Goal: Task Accomplishment & Management: Complete application form

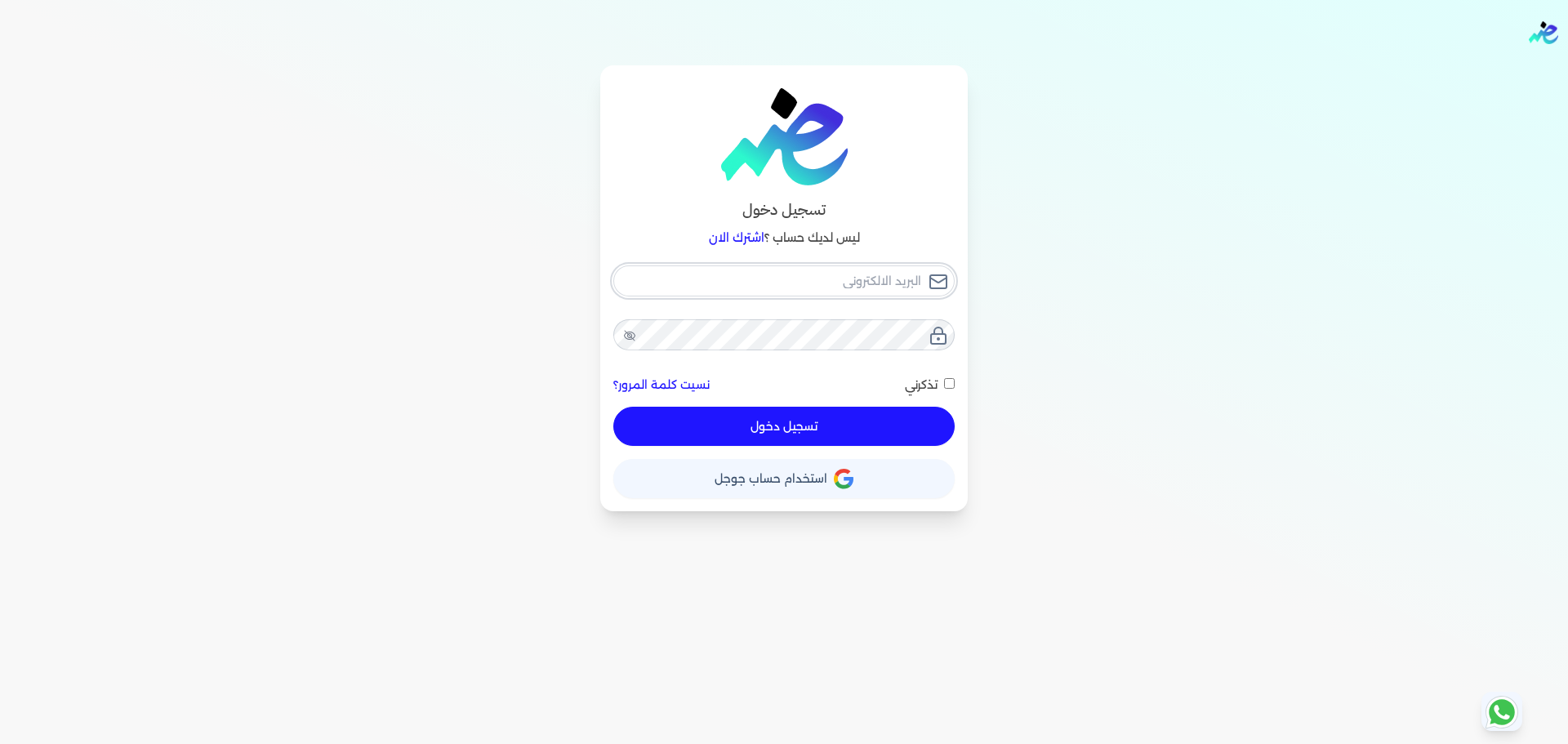
checkbox input "false"
type input "[EMAIL_ADDRESS][DOMAIN_NAME]"
checkbox input "false"
type input "[EMAIL_ADDRESS][DOMAIN_NAME]"
click at [882, 434] on button "تسجيل دخول" at bounding box center [784, 426] width 341 height 40
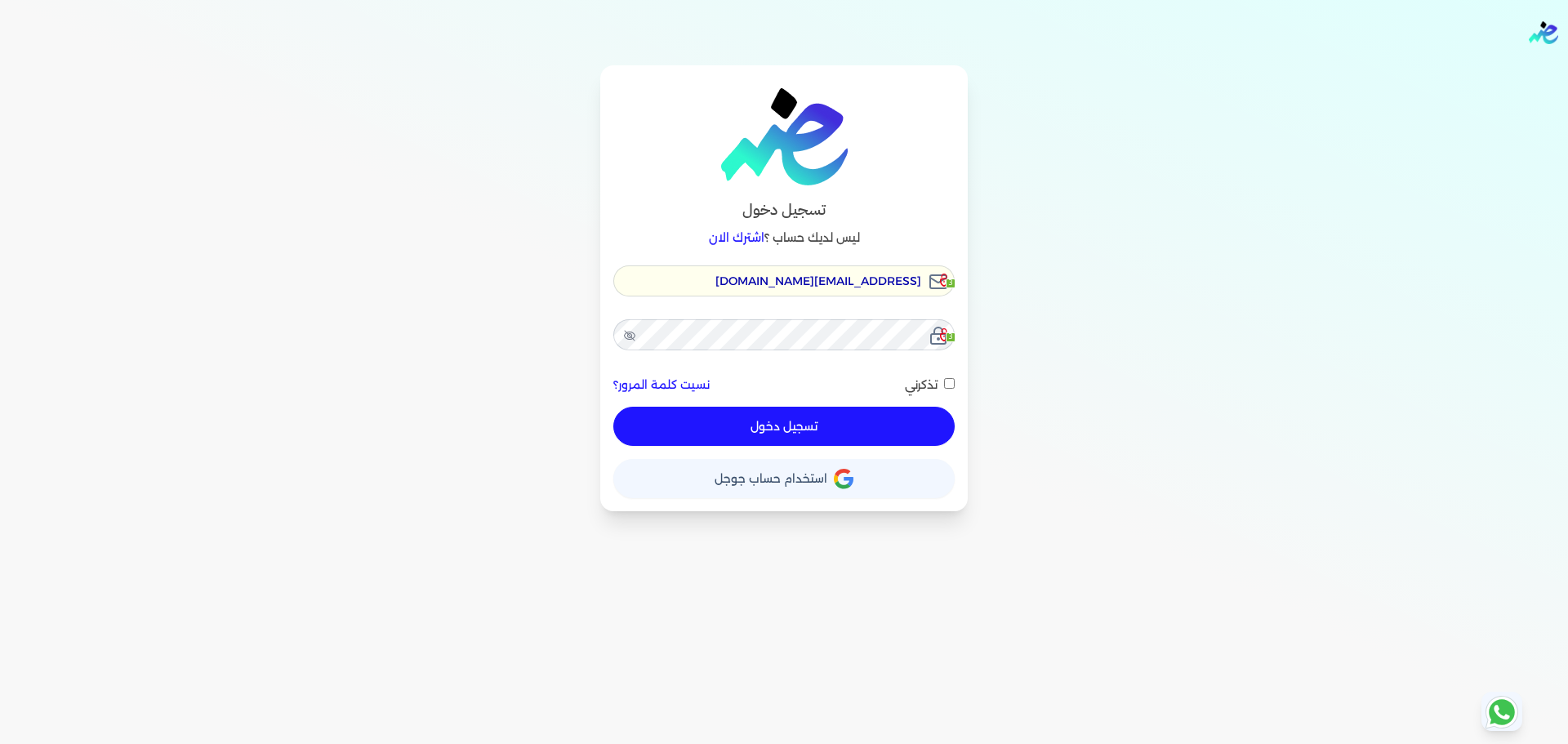
checkbox input "false"
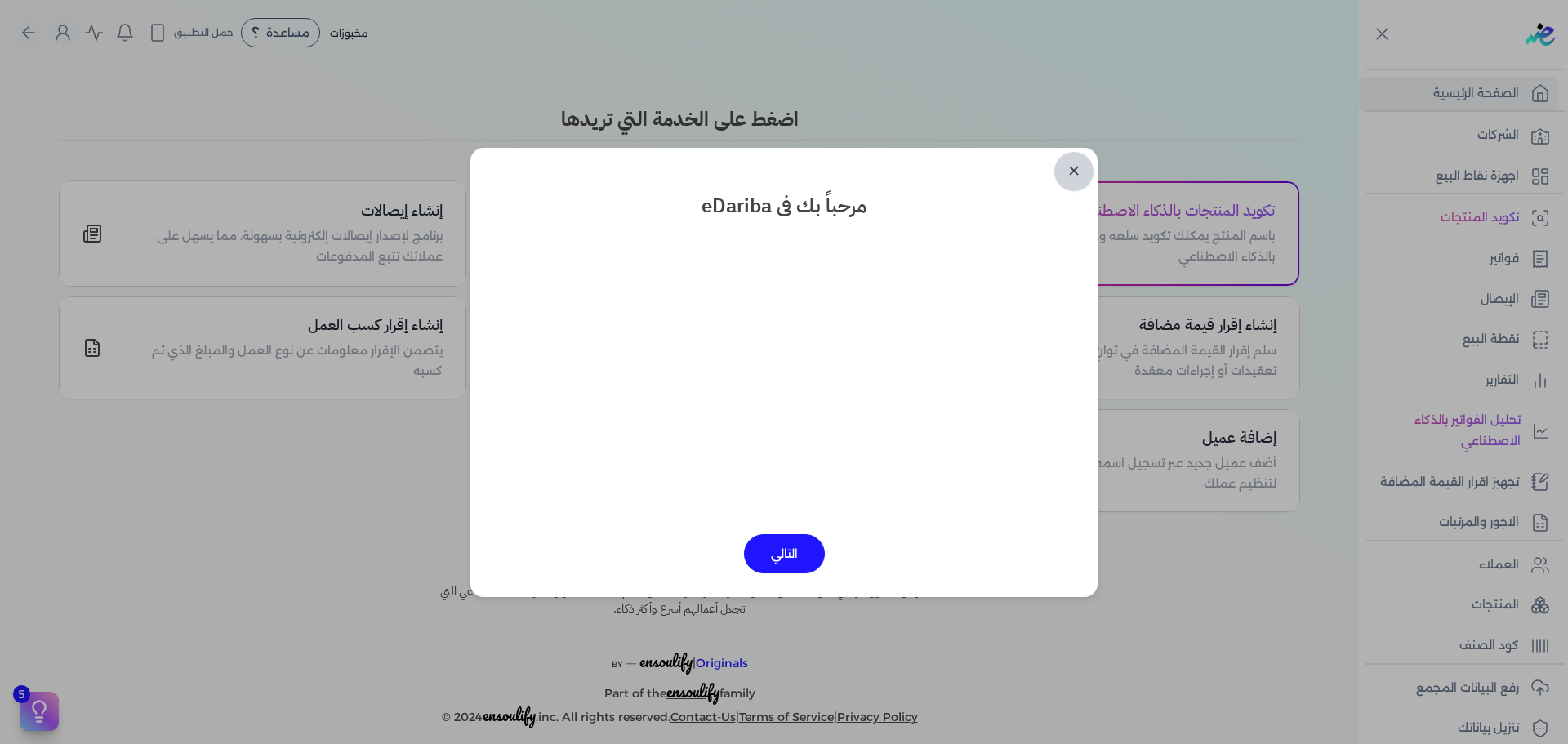
click at [1071, 171] on link "✕" at bounding box center [1074, 171] width 39 height 40
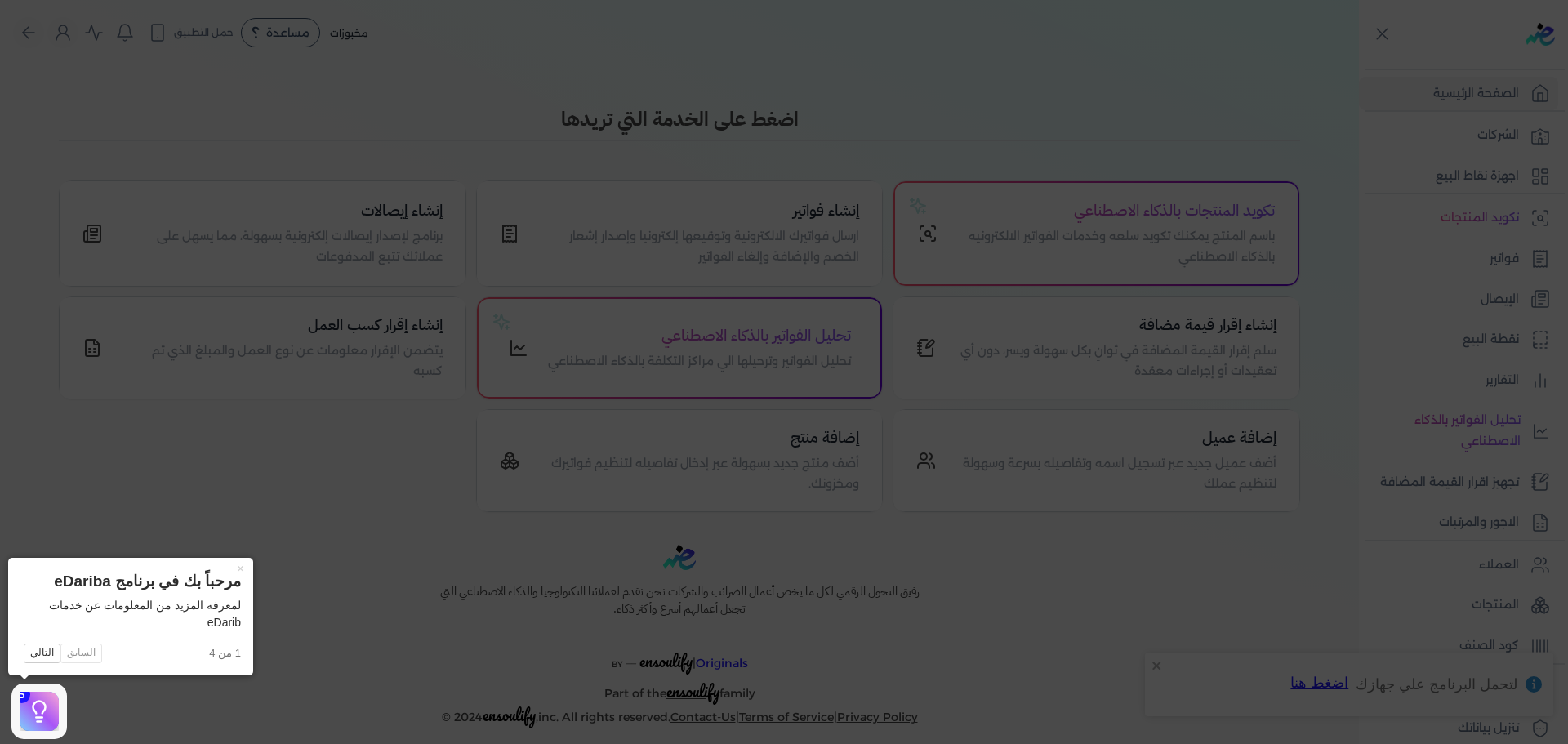
click at [1536, 154] on icon at bounding box center [784, 372] width 1568 height 744
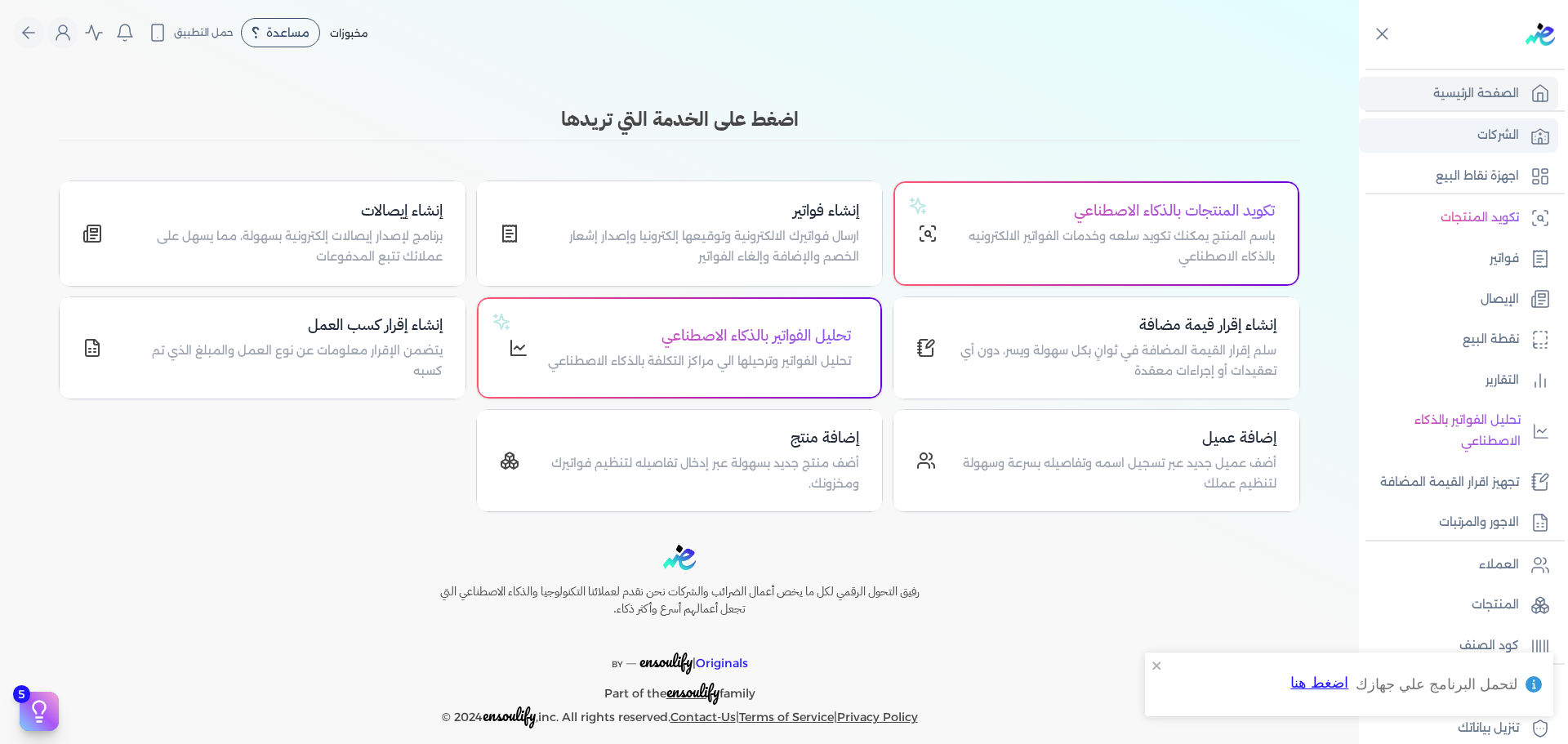
click at [1502, 147] on link "الشركات" at bounding box center [1458, 135] width 199 height 34
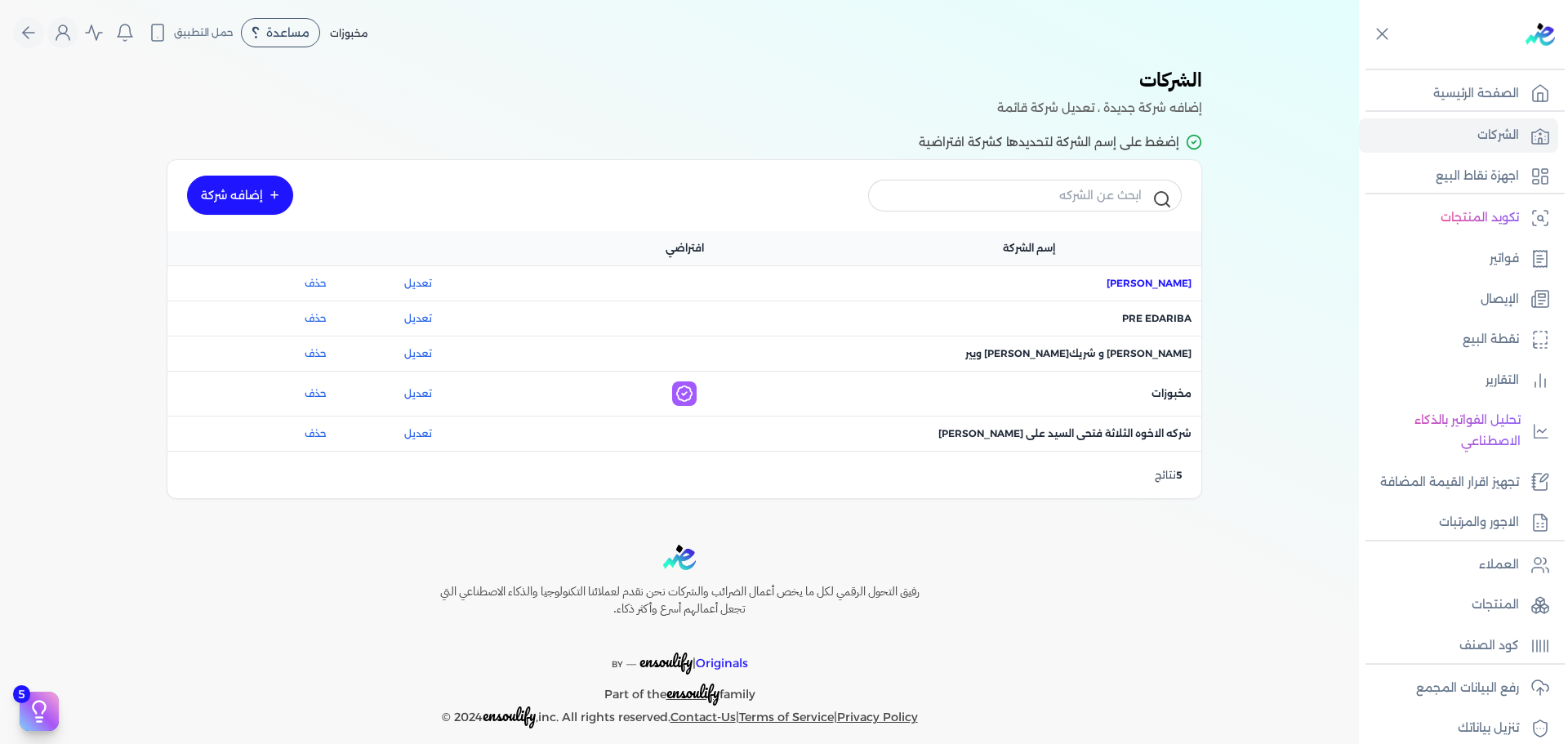
click at [1176, 279] on span "اسم الشركة : [PERSON_NAME]" at bounding box center [1149, 282] width 85 height 14
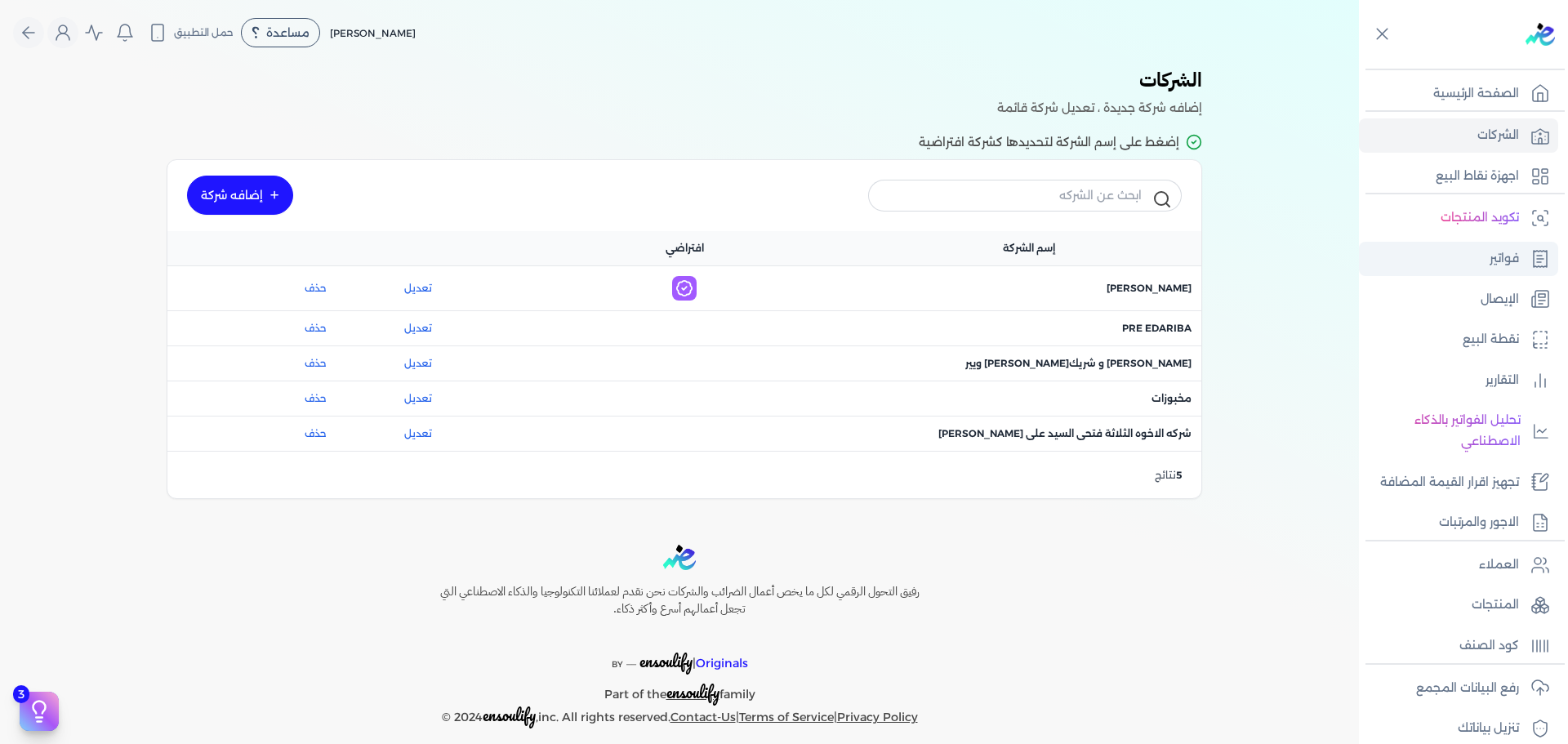
click at [1476, 243] on link "فواتير" at bounding box center [1458, 259] width 199 height 34
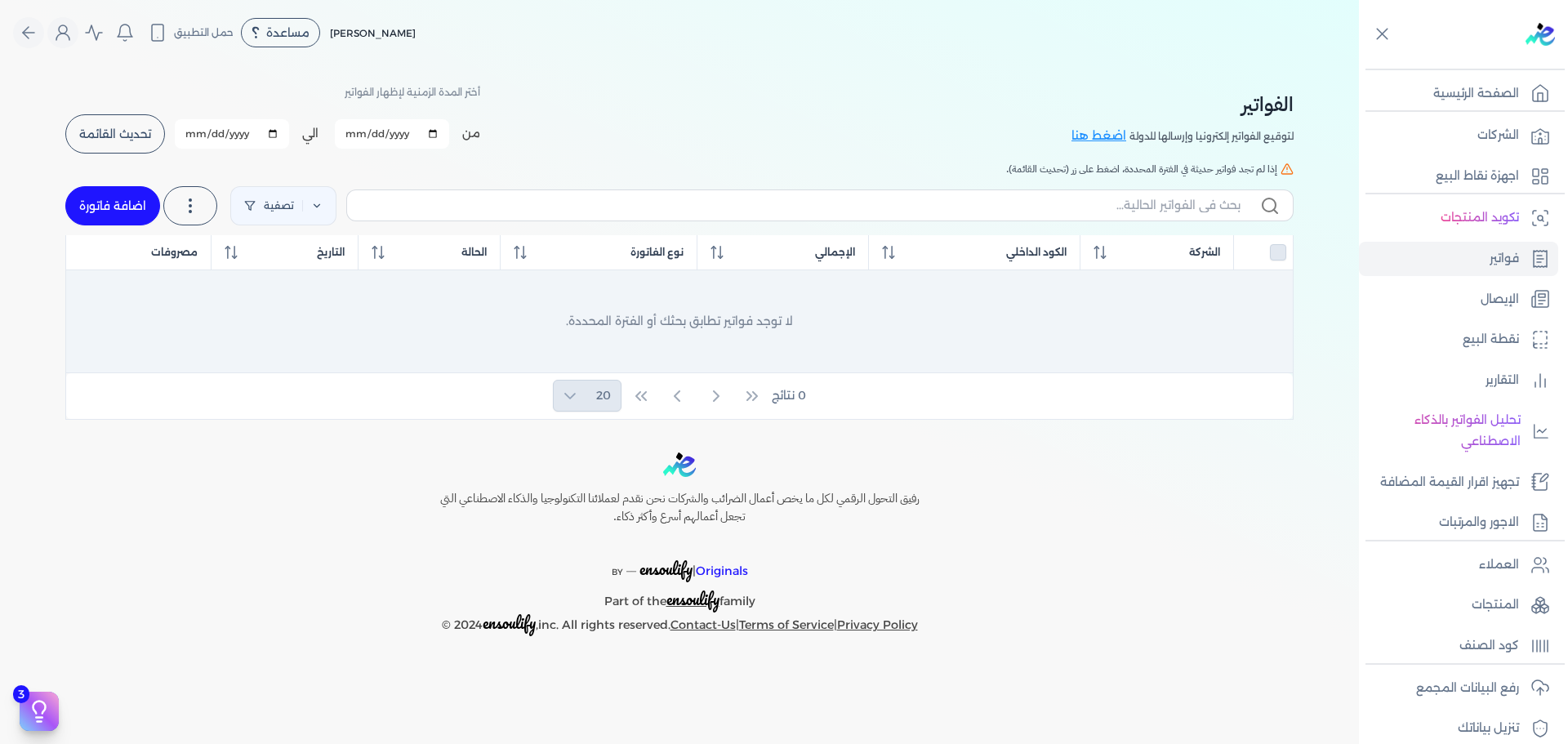
click at [766, 335] on div "لا توجد فواتير تطابق بحثك أو الفترة المحددة." at bounding box center [679, 321] width 1201 height 82
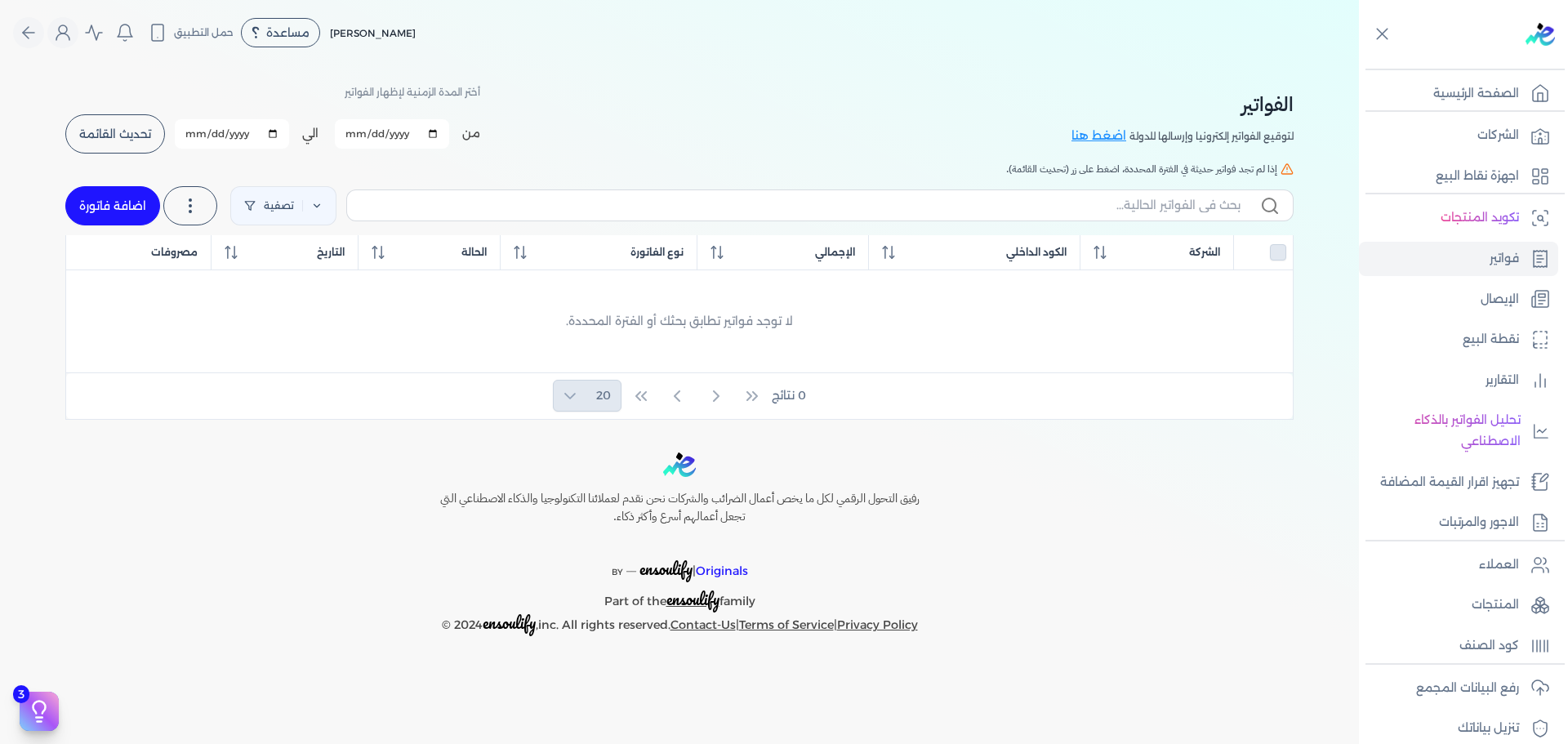
click at [75, 110] on div "أختر المدة الزمنية لإظهار الفواتير من [DATE] الي [DATE] برجاء تحديد فتره زمنيه …" at bounding box center [273, 118] width 415 height 73
click at [108, 140] on span "تحديث القائمة" at bounding box center [115, 135] width 72 height 12
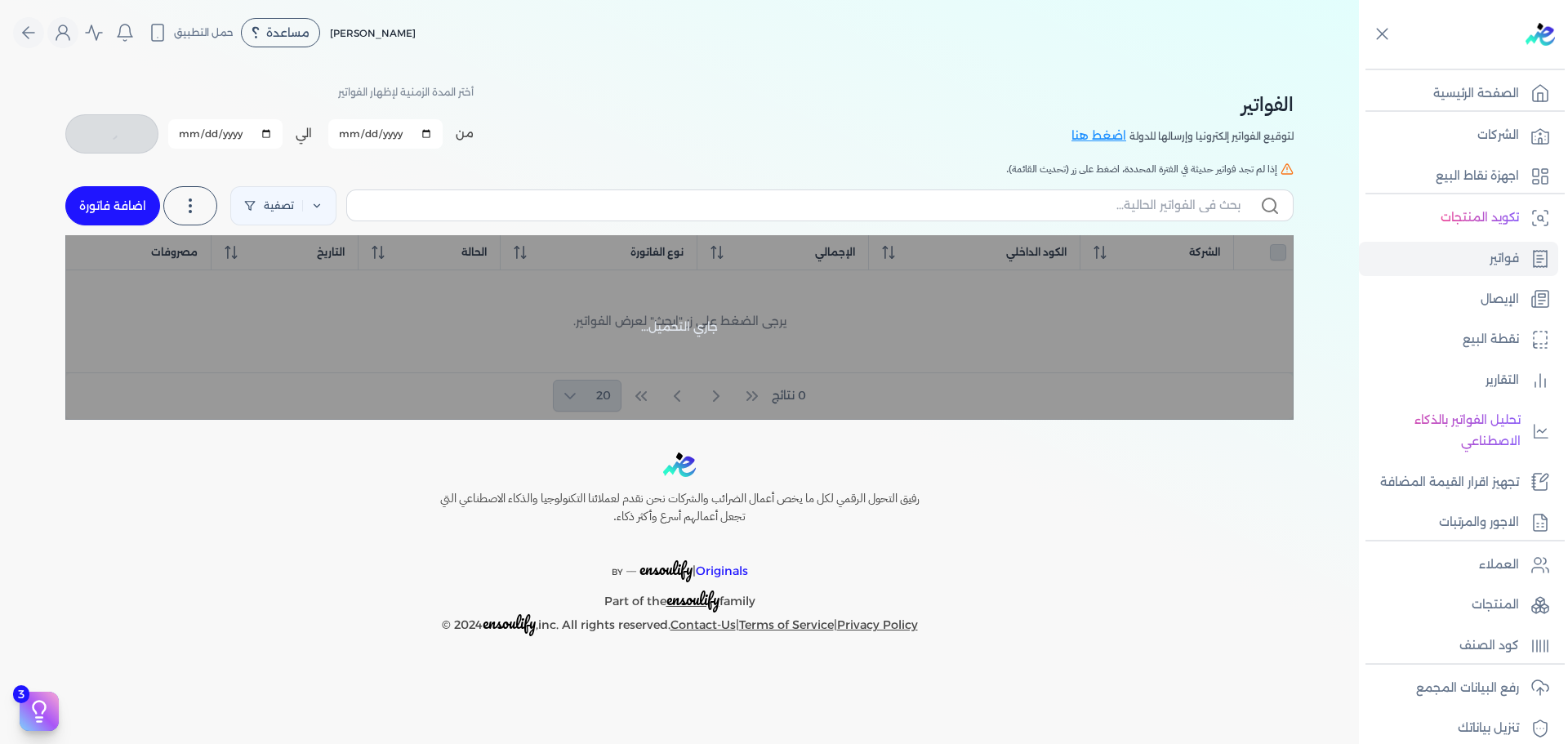
checkbox input "false"
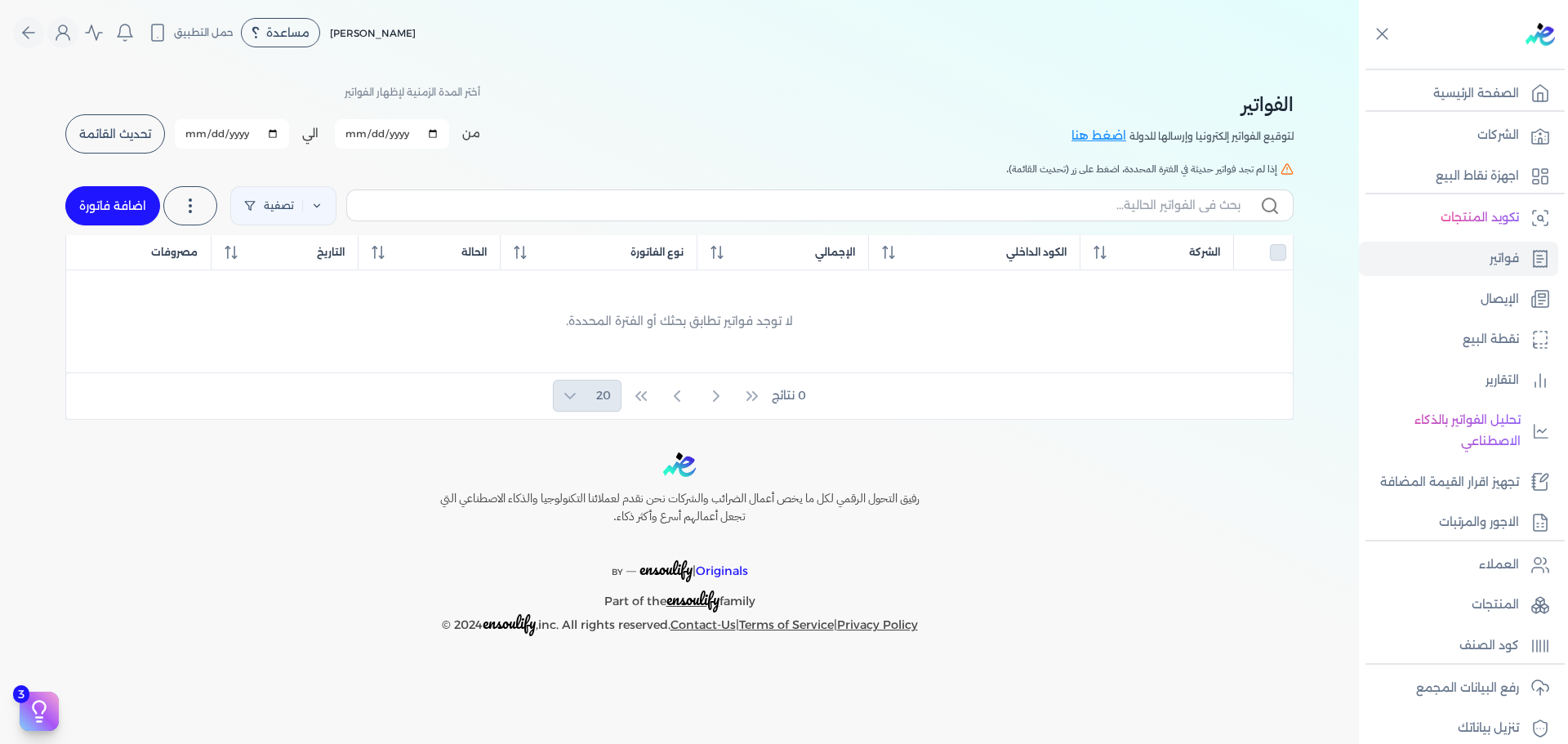
click at [423, 137] on input "[DATE]" at bounding box center [392, 134] width 114 height 29
click at [437, 140] on input "[DATE]" at bounding box center [392, 134] width 114 height 29
type input "[DATE]"
click at [139, 118] on button "تحديث القائمة" at bounding box center [115, 134] width 100 height 40
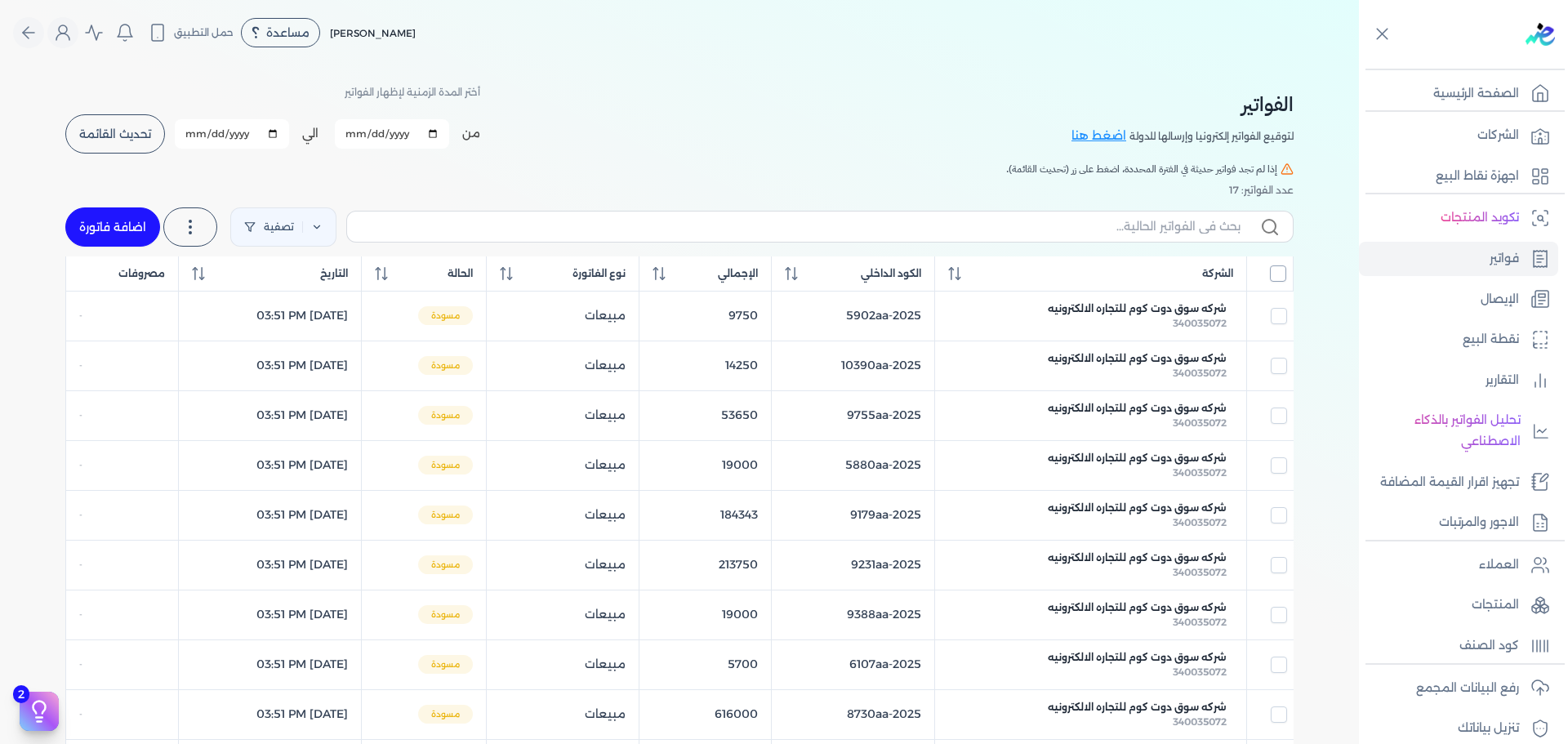
drag, startPoint x: 1277, startPoint y: 275, endPoint x: 987, endPoint y: 238, distance: 292.4
click at [1278, 277] on input "All items unselected" at bounding box center [1277, 273] width 16 height 16
checkbox input "true"
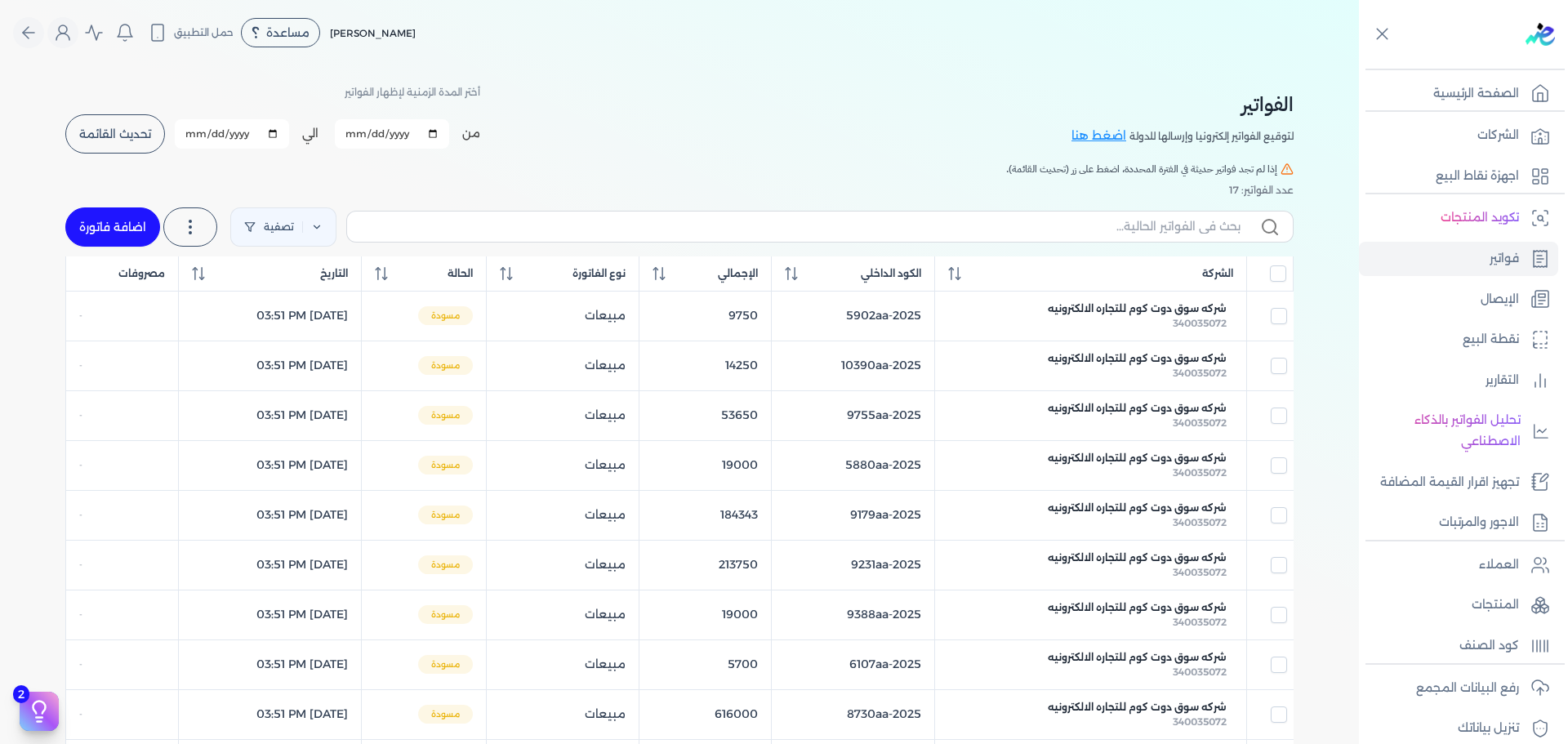
checkbox input "true"
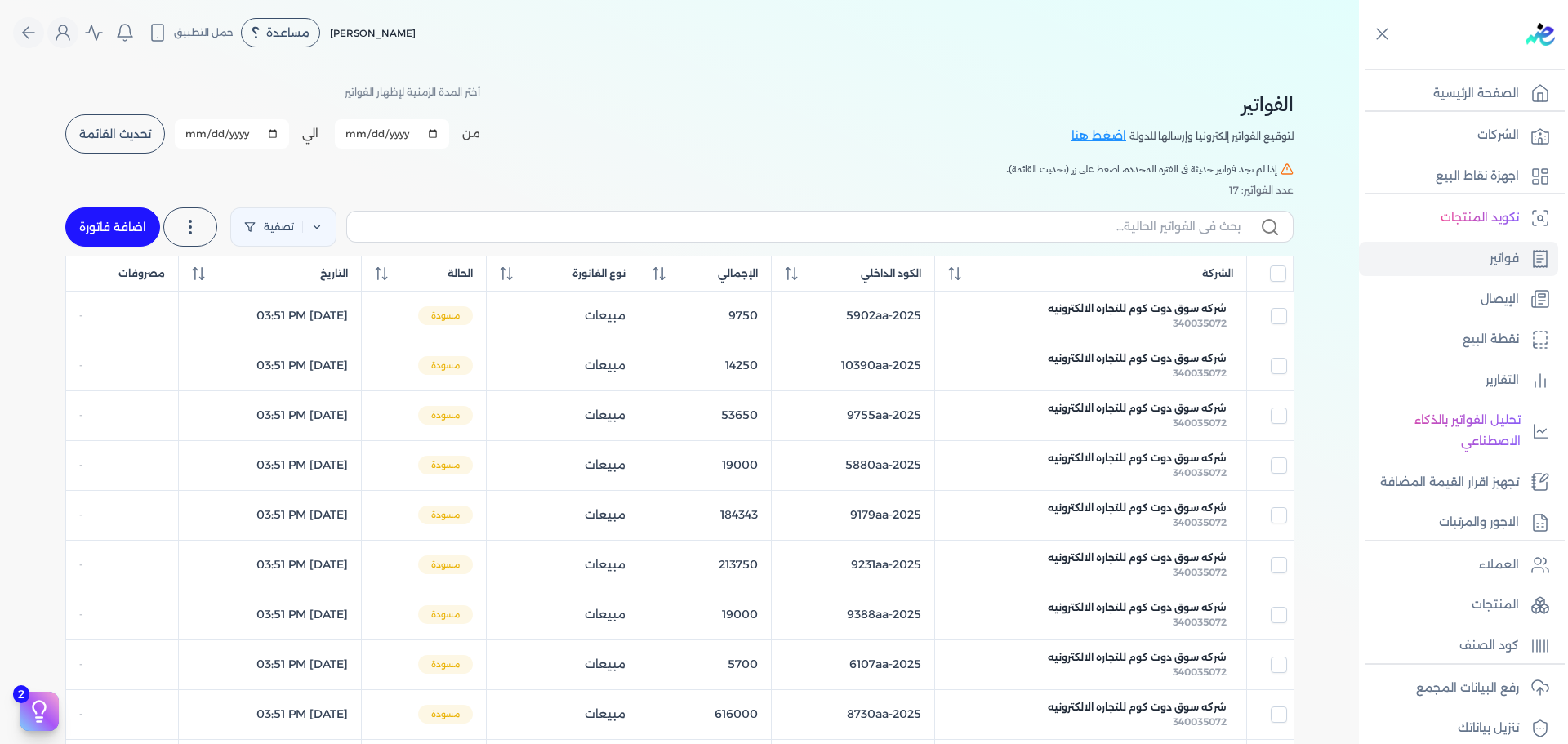
checkbox input "true"
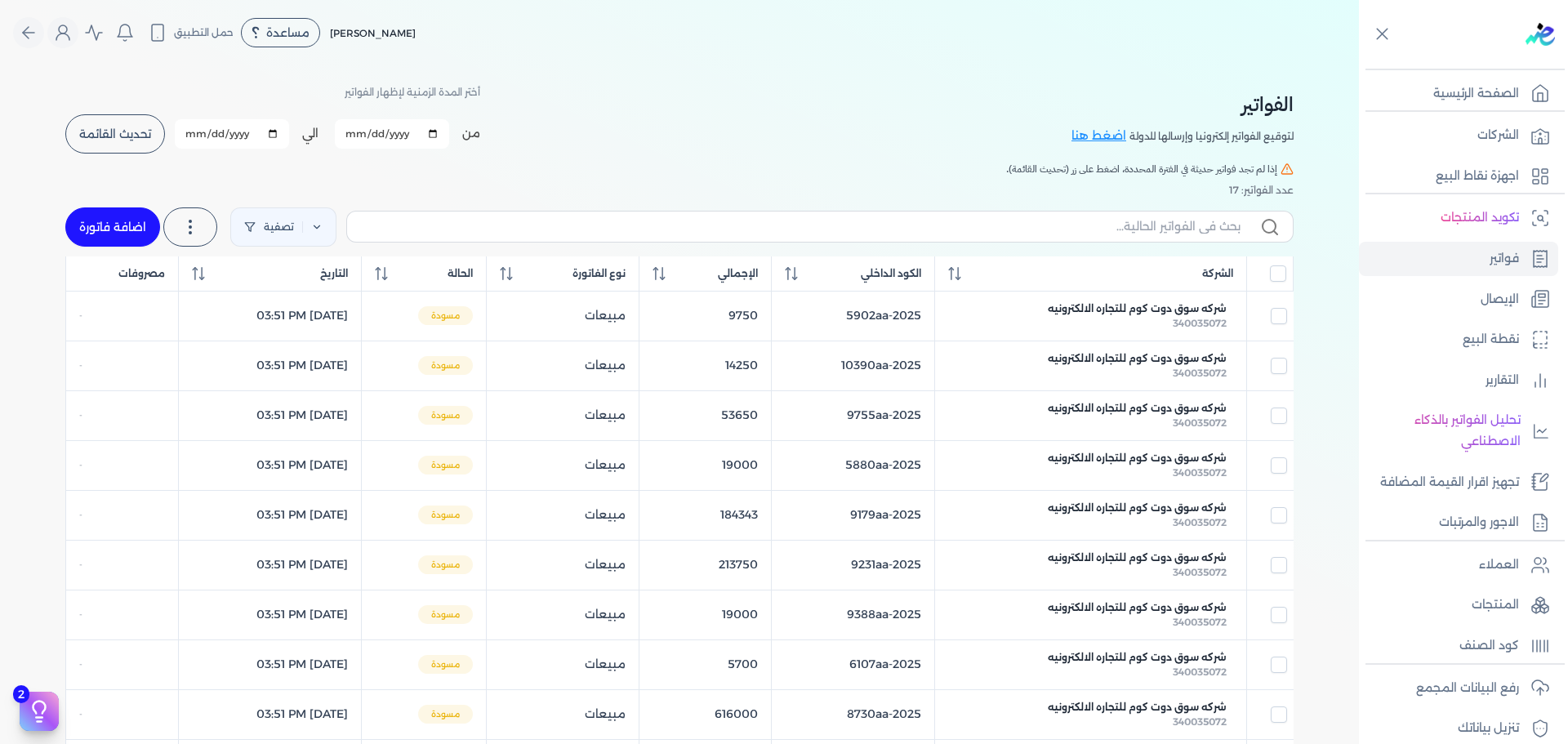
checkbox input "true"
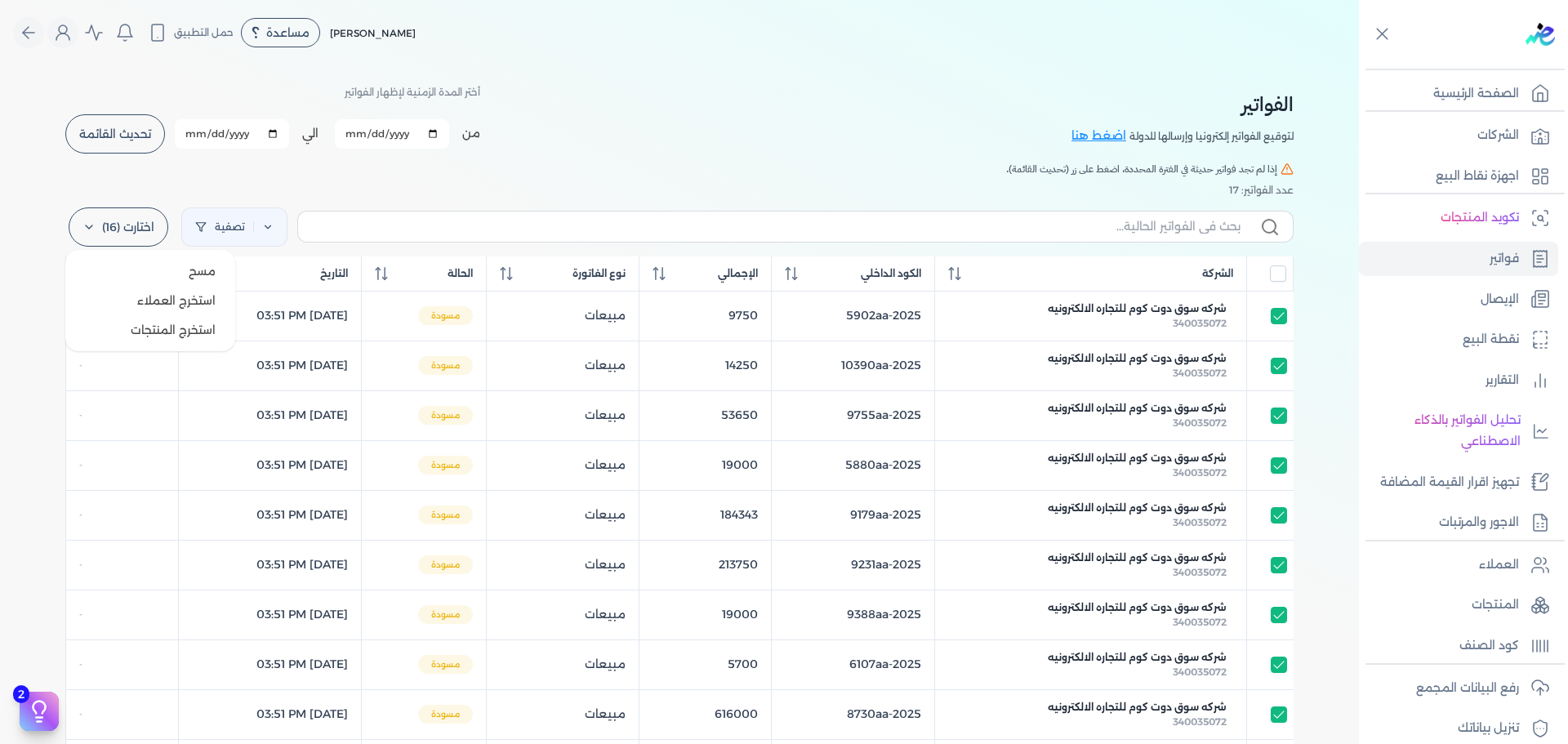
click at [102, 222] on label "اختارت (16)" at bounding box center [118, 227] width 100 height 40
click at [155, 266] on button "مسح" at bounding box center [150, 271] width 157 height 29
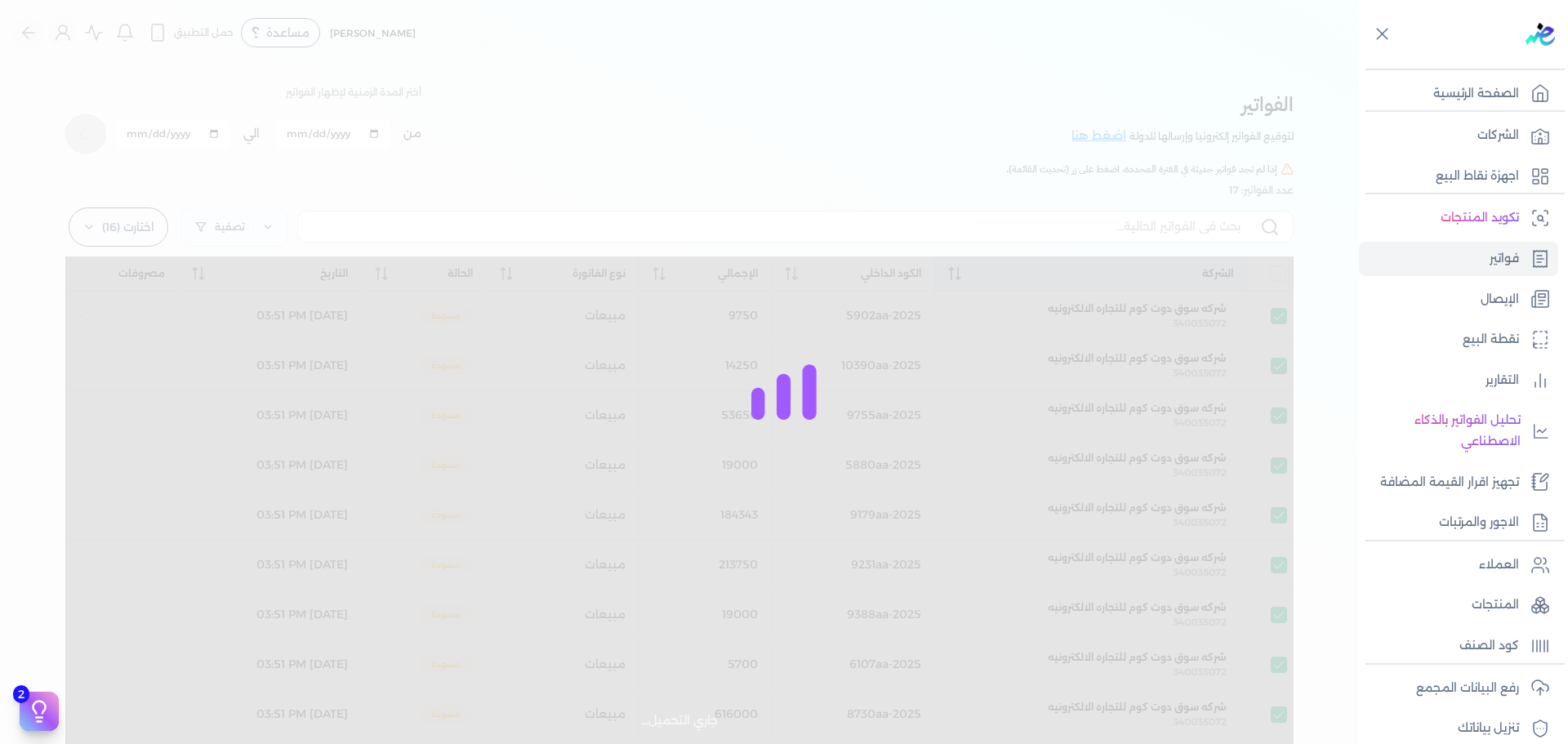
checkbox input "true"
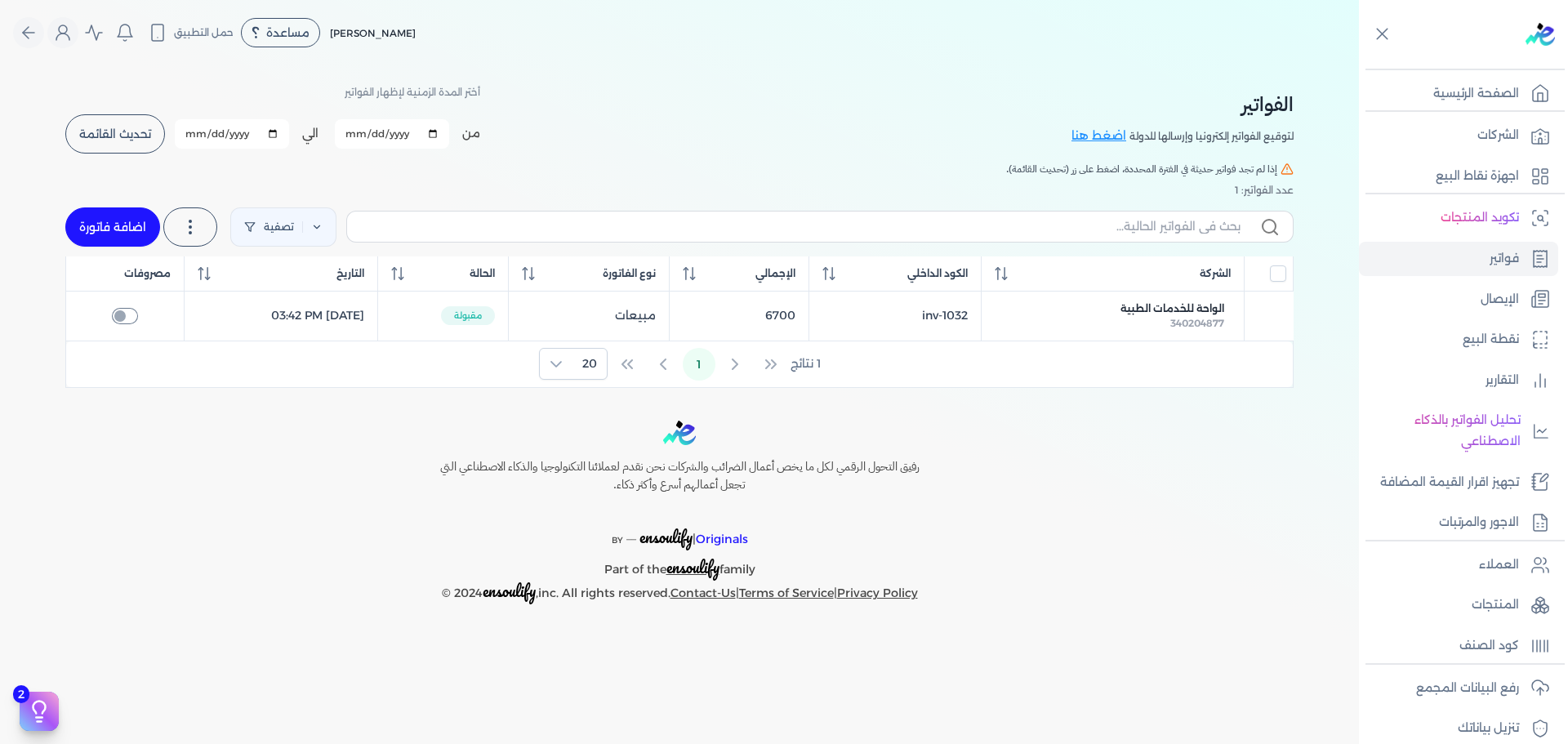
click at [124, 223] on link "اضافة فاتورة" at bounding box center [113, 227] width 95 height 40
select select "EGP"
select select "B"
select select "EGS"
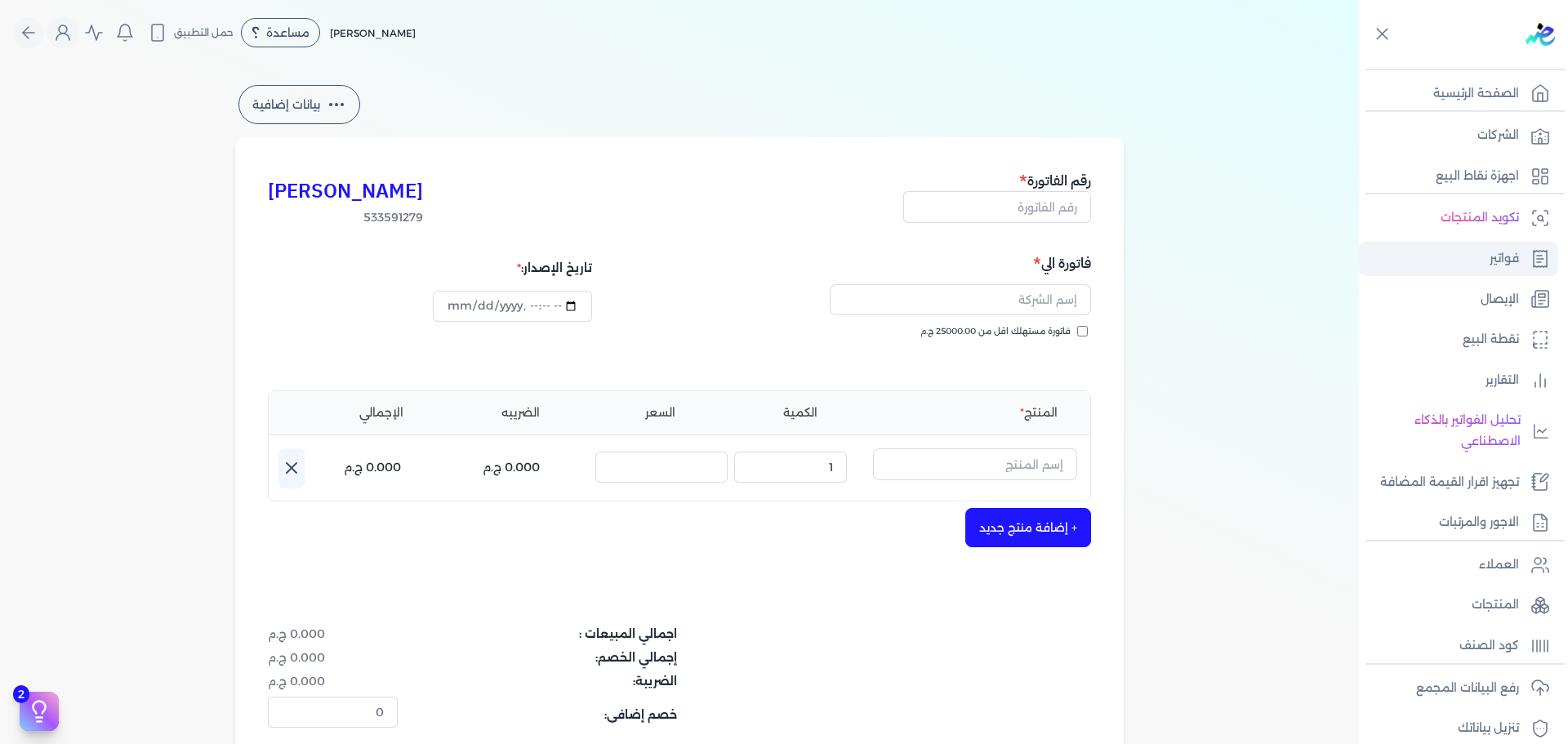
click at [1495, 249] on p "فواتير" at bounding box center [1504, 258] width 29 height 21
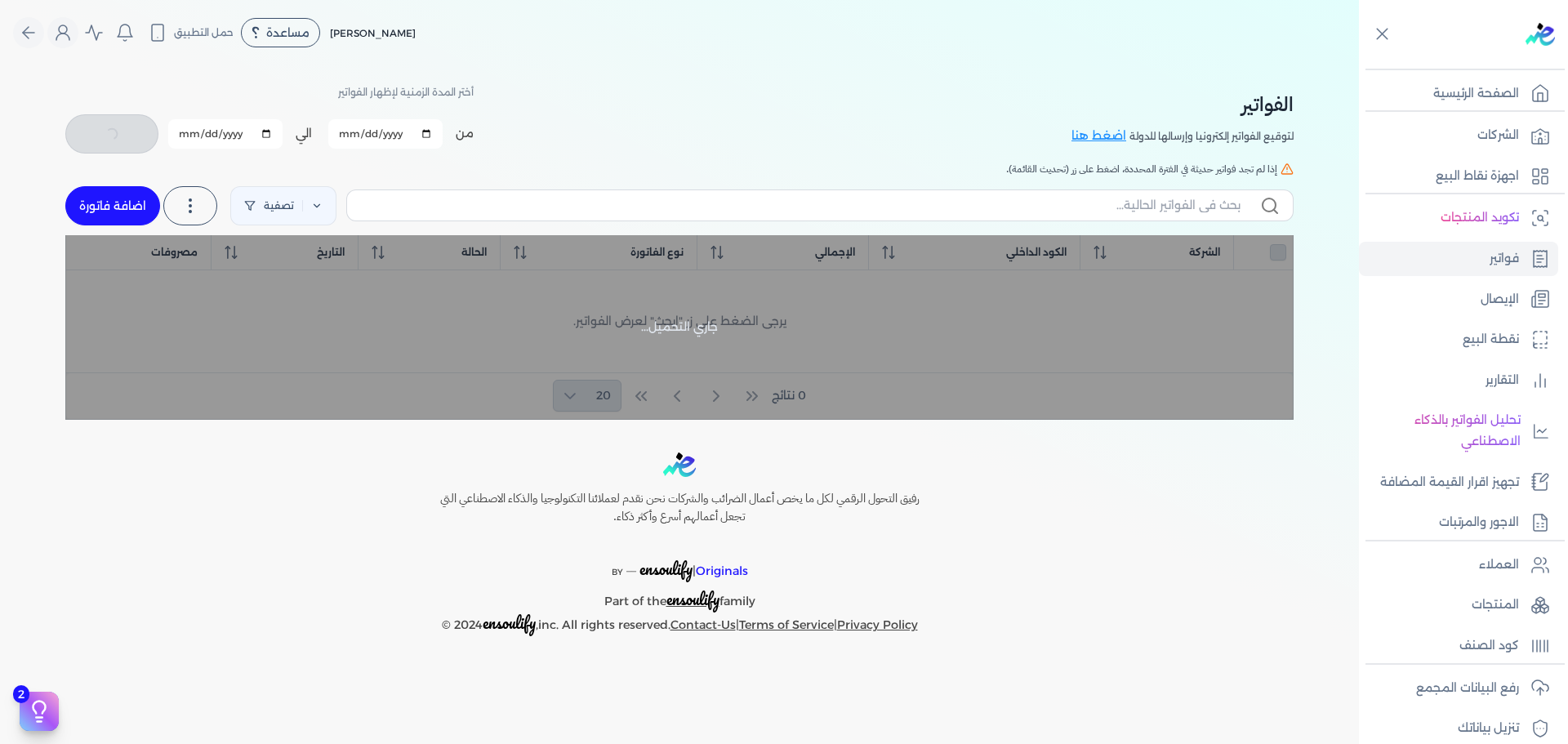
checkbox input "false"
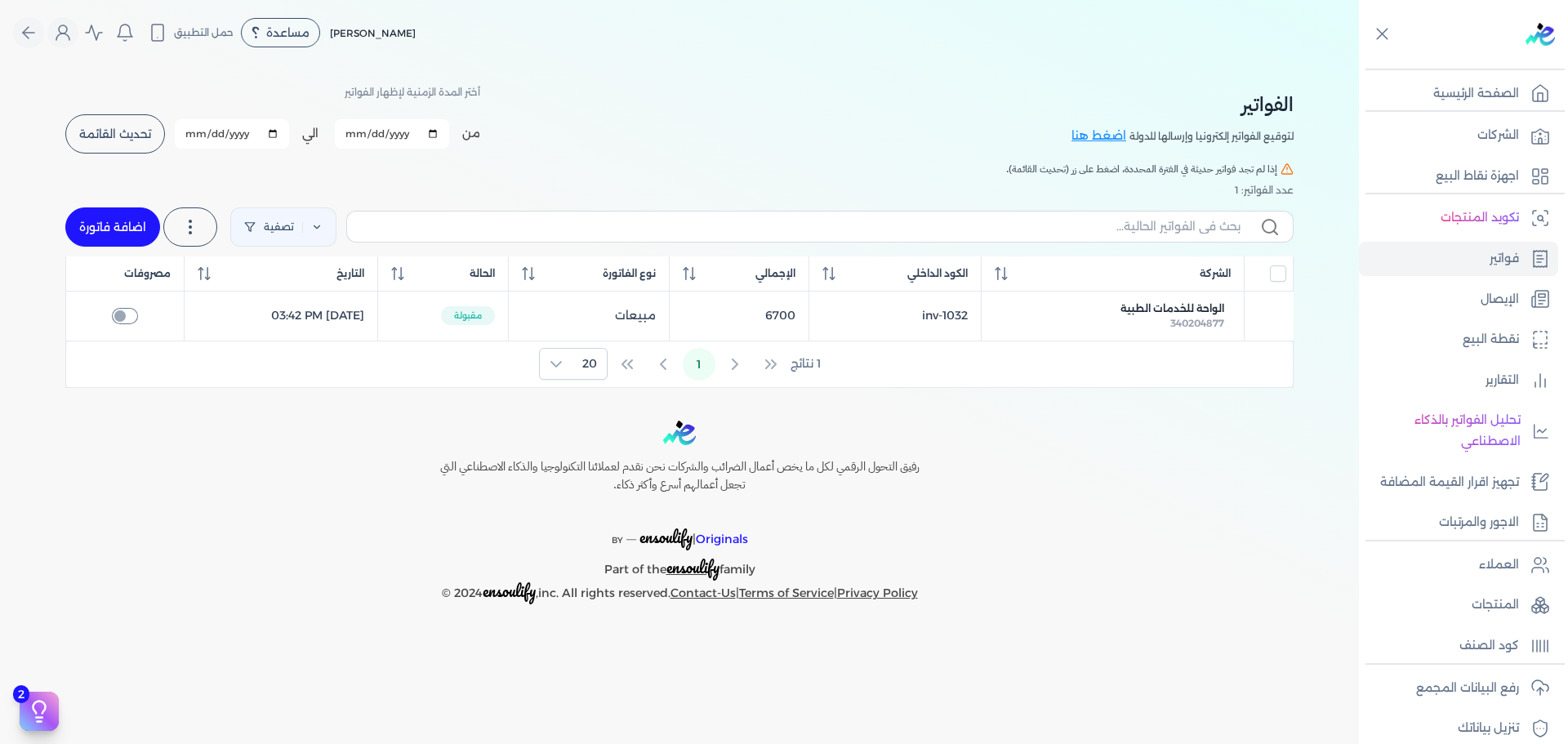
drag, startPoint x: 108, startPoint y: 228, endPoint x: 135, endPoint y: 222, distance: 27.7
click at [108, 228] on link "اضافة فاتورة" at bounding box center [113, 227] width 95 height 40
select select "EGP"
select select "B"
select select "EGS"
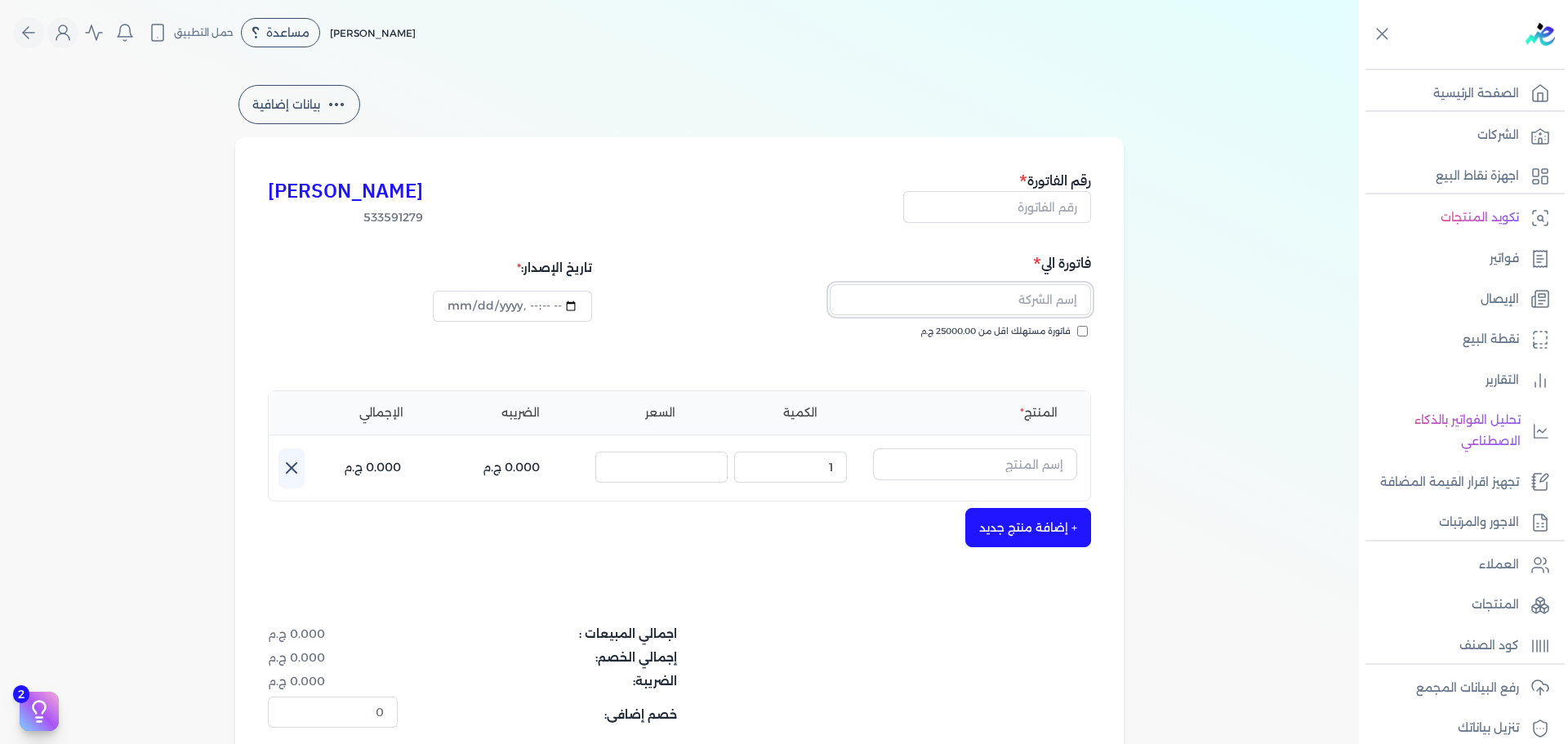
click at [1074, 291] on input "text" at bounding box center [960, 299] width 261 height 31
click at [1193, 238] on div "بيانات إضافية [PERSON_NAME] 533591279 رقم الفاتورة فاتورة الي شركة الاخوة الثلا…" at bounding box center [679, 479] width 1359 height 795
click at [1056, 306] on input "شركة الاخوة الثلاثة" at bounding box center [960, 299] width 261 height 31
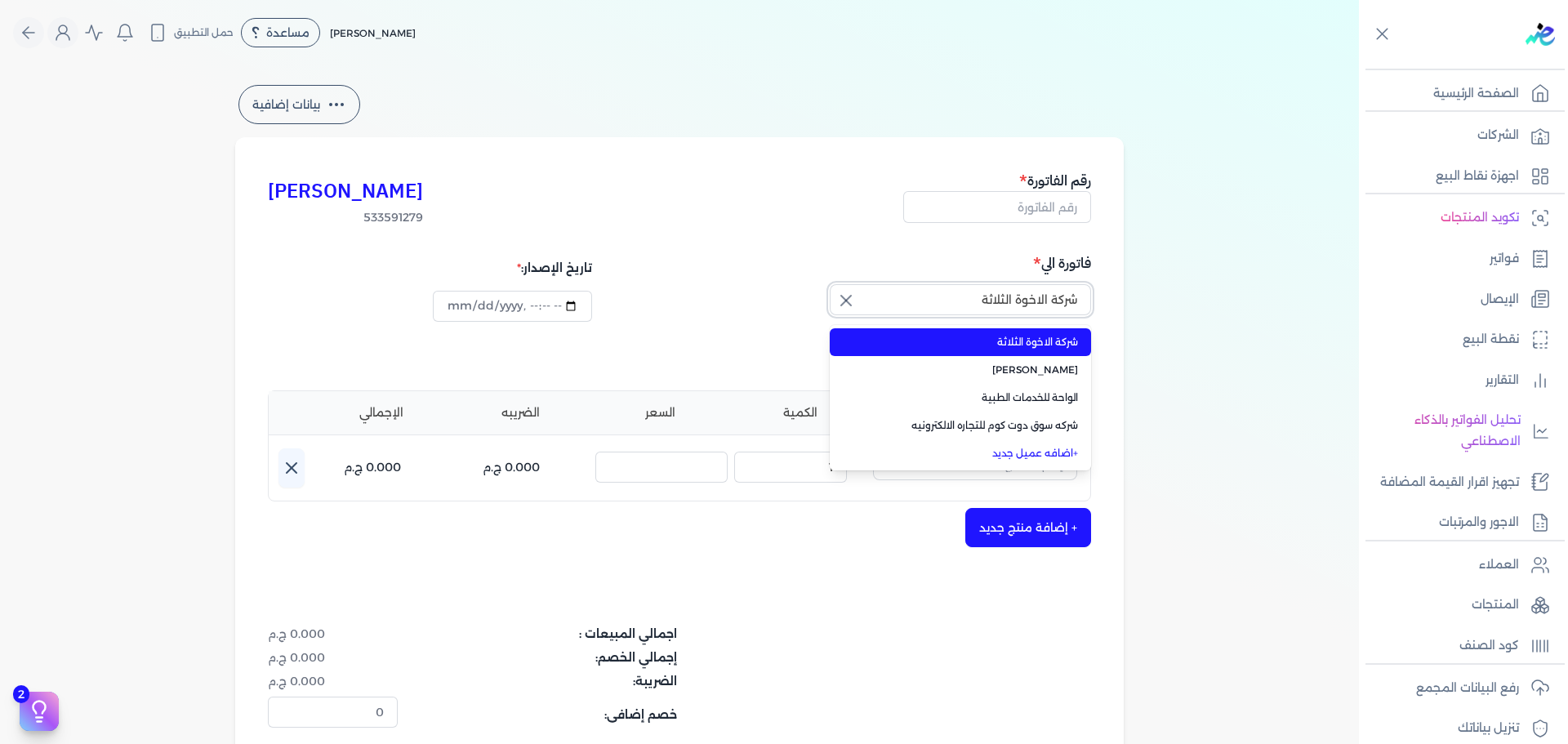
click at [1056, 306] on input "شركة الاخوة الثلاثة" at bounding box center [960, 299] width 261 height 31
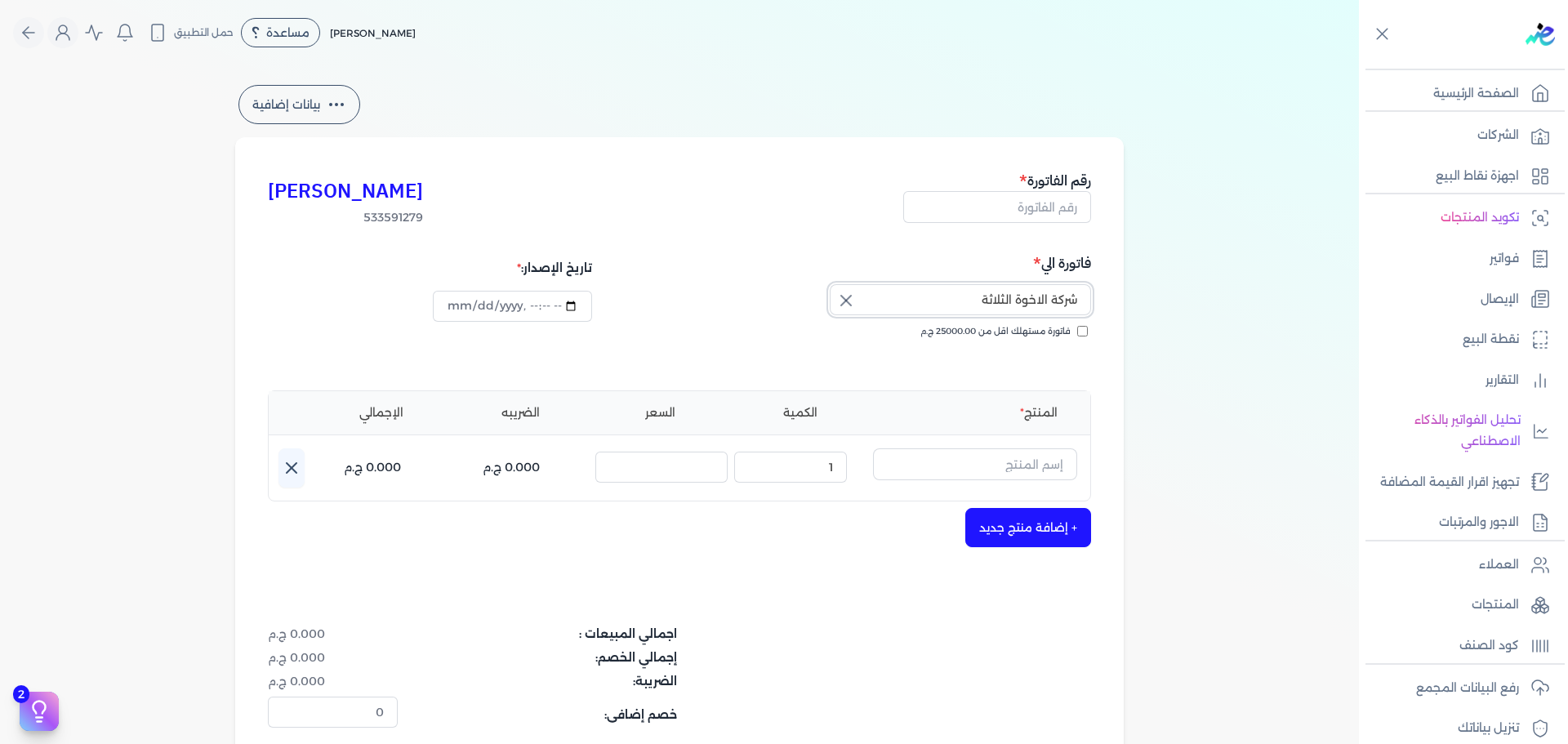
click at [1056, 306] on input "شركة الاخوة الثلاثة" at bounding box center [960, 299] width 261 height 31
type input "u"
click at [829, 284] on button "[PERSON_NAME]" at bounding box center [960, 303] width 261 height 38
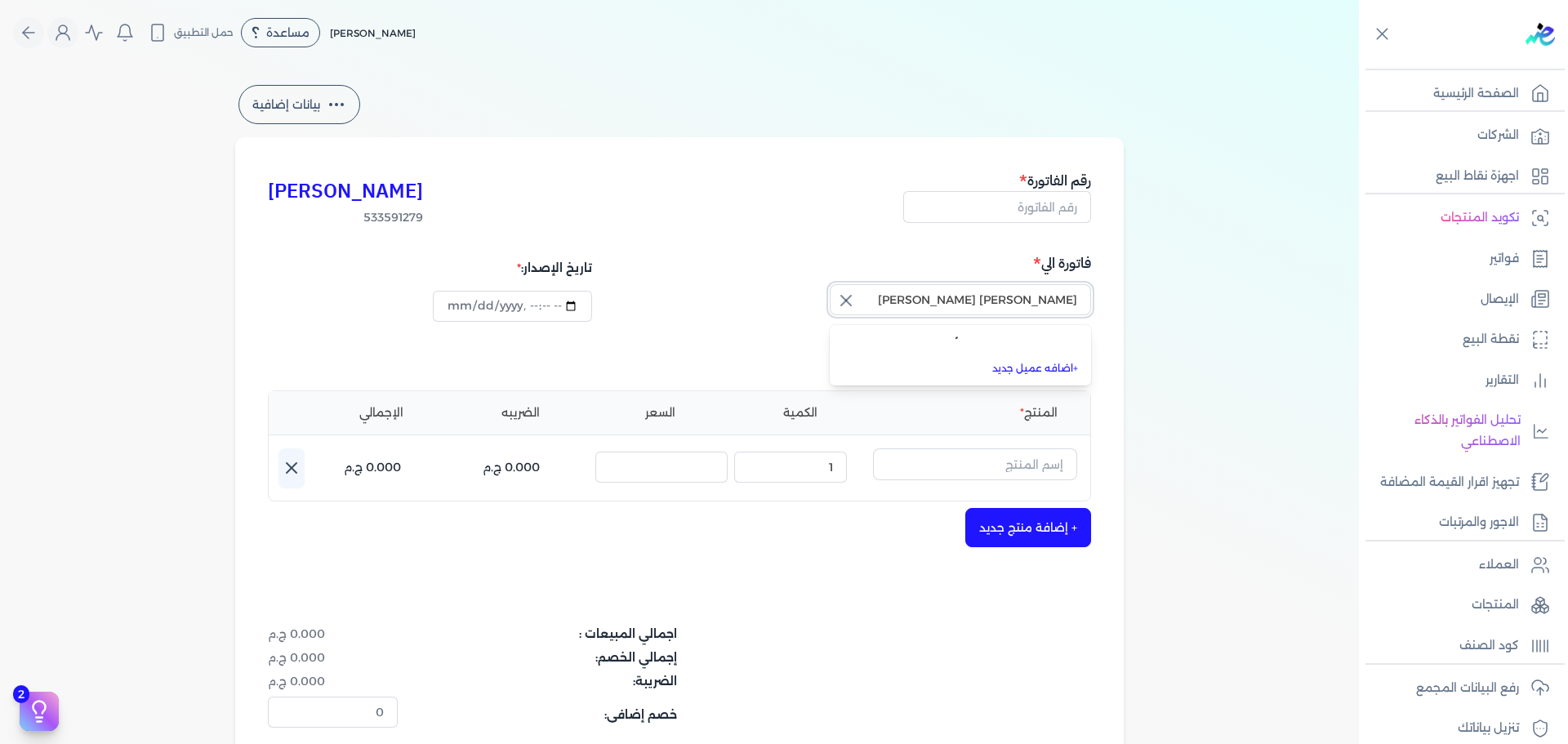
click at [829, 284] on button "[PERSON_NAME] [PERSON_NAME]" at bounding box center [960, 303] width 261 height 38
type input "[PERSON_NAME] [PERSON_NAME]"
click at [1028, 368] on link "+ اضافه عميل جديد" at bounding box center [970, 370] width 216 height 14
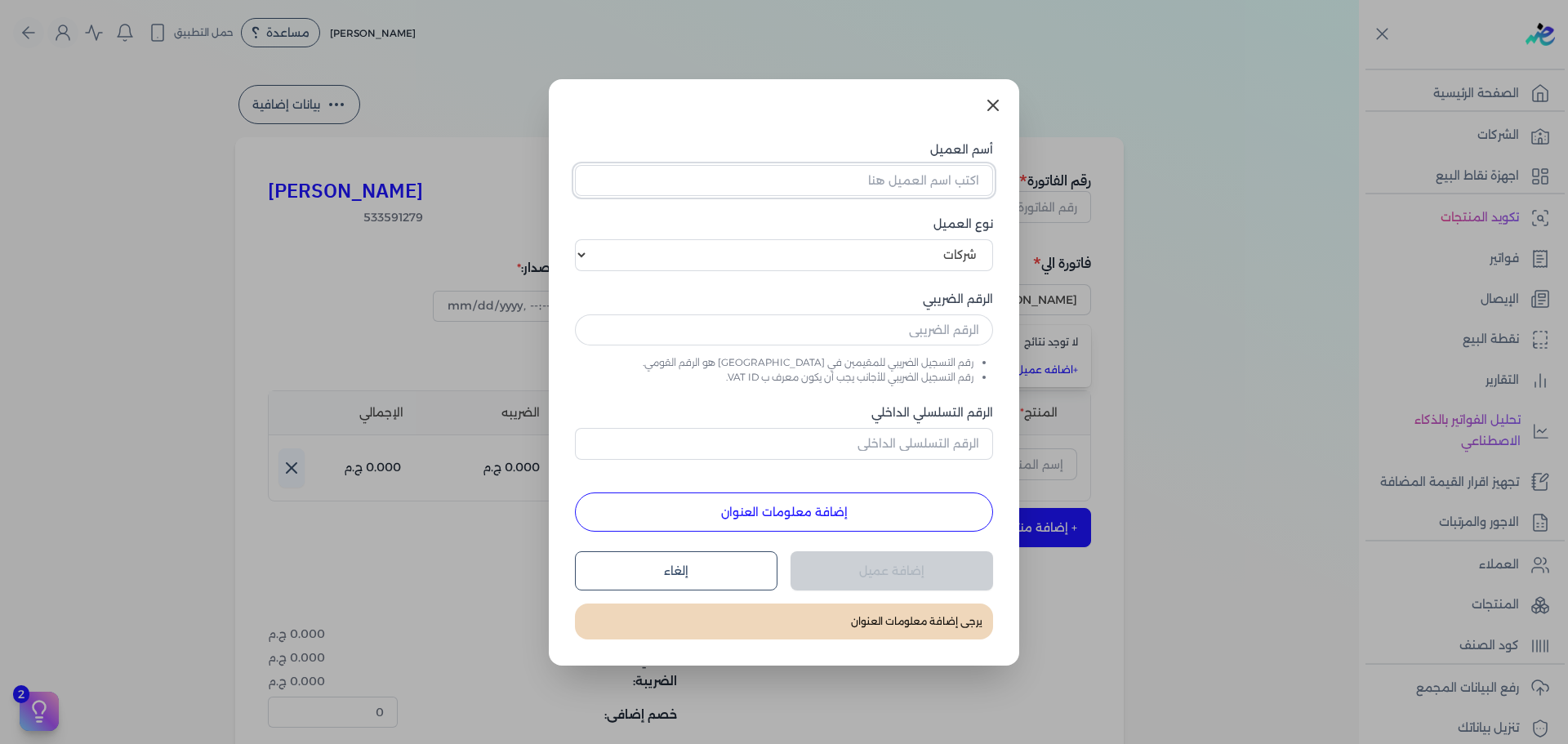
paste input "[PERSON_NAME] [PERSON_NAME]"
type input "[PERSON_NAME] [PERSON_NAME]"
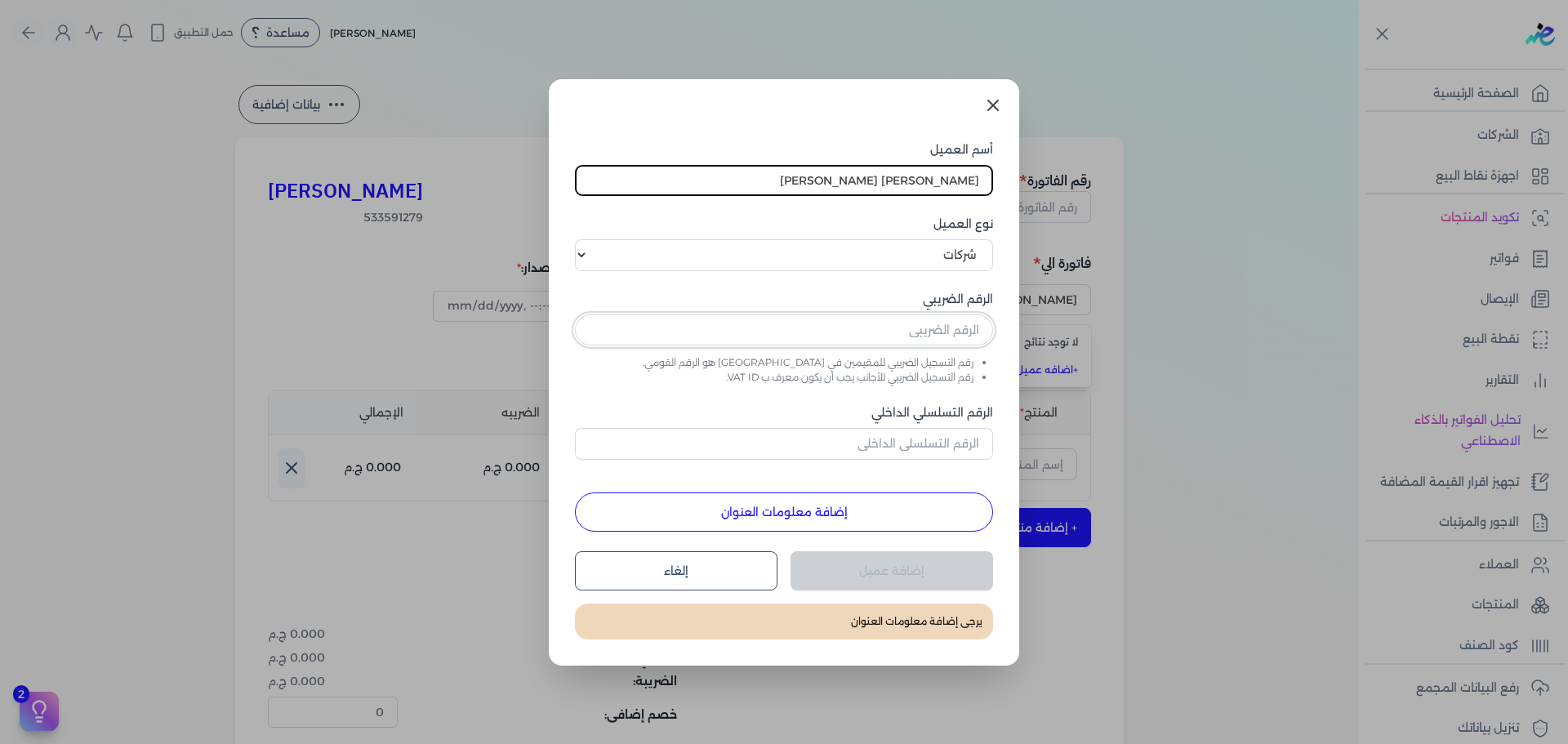
click at [937, 338] on input "text" at bounding box center [784, 330] width 418 height 31
type input "شركة الاخوة الثلاثة"
type input "437386856"
click at [782, 523] on button "إضافة معلومات العنوان" at bounding box center [784, 512] width 418 height 40
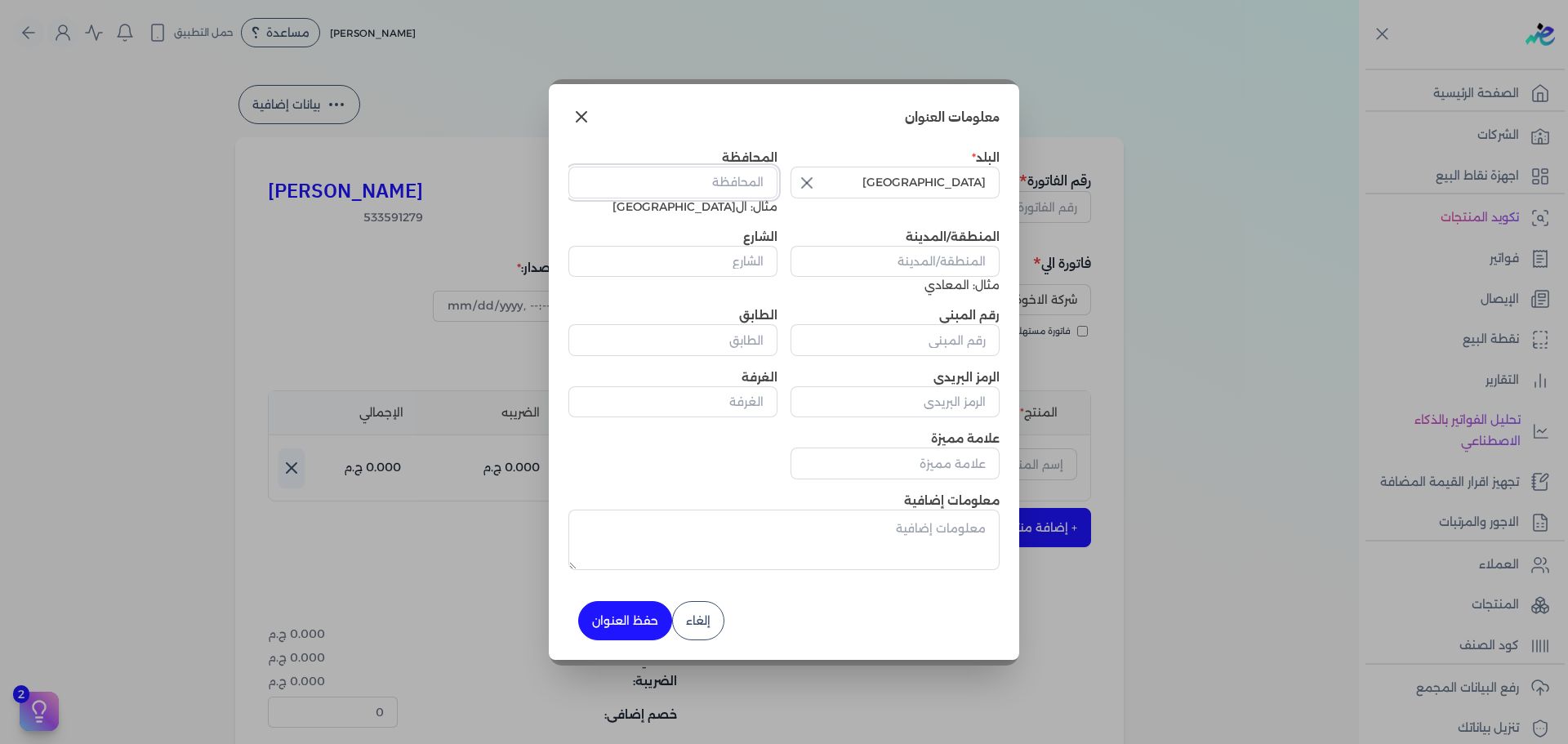
click at [727, 181] on input "المحافظة" at bounding box center [672, 182] width 209 height 31
type input "جيزة"
click at [935, 254] on input "المنطقة/المدينة" at bounding box center [895, 261] width 209 height 31
type input "عجوزة"
click at [731, 254] on input "الشارع" at bounding box center [672, 261] width 209 height 31
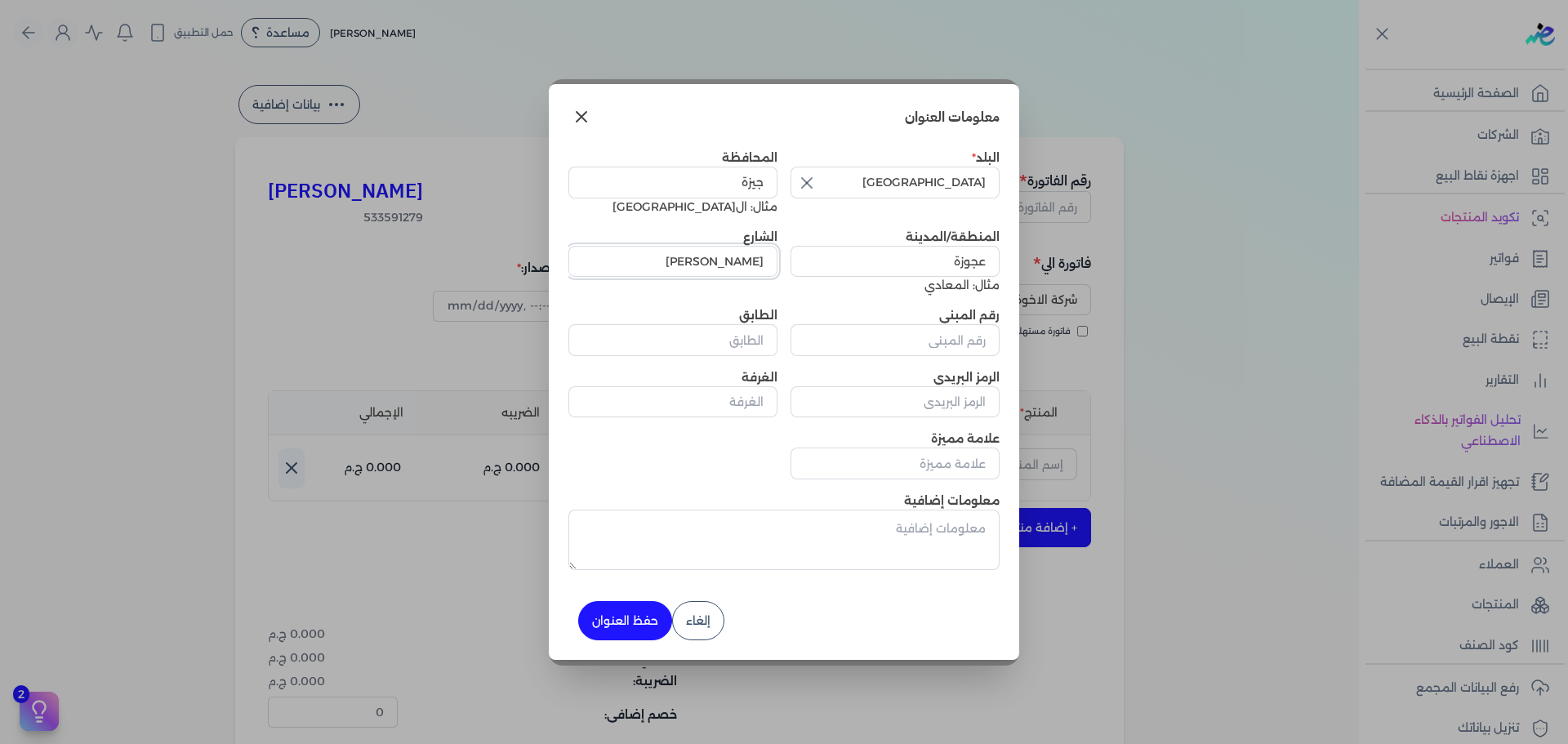
click at [725, 260] on input "[PERSON_NAME]" at bounding box center [672, 261] width 209 height 31
click at [671, 264] on input "[PERSON_NAME]" at bounding box center [672, 261] width 209 height 31
type input "[PERSON_NAME] رياض"
click at [939, 340] on input "رقم المبنى" at bounding box center [895, 340] width 209 height 31
type input "55"
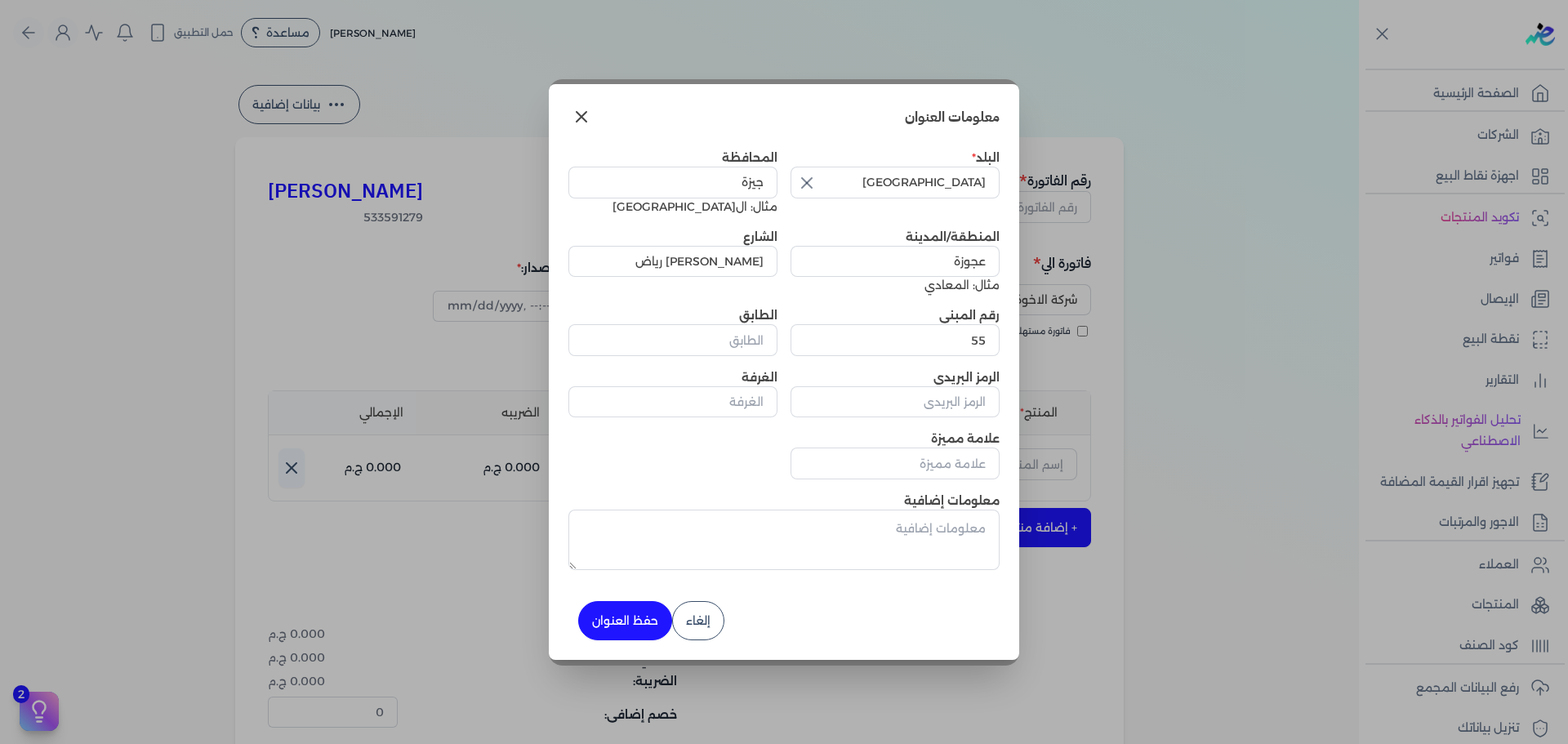
click at [626, 621] on button "حفظ العنوان" at bounding box center [625, 620] width 94 height 40
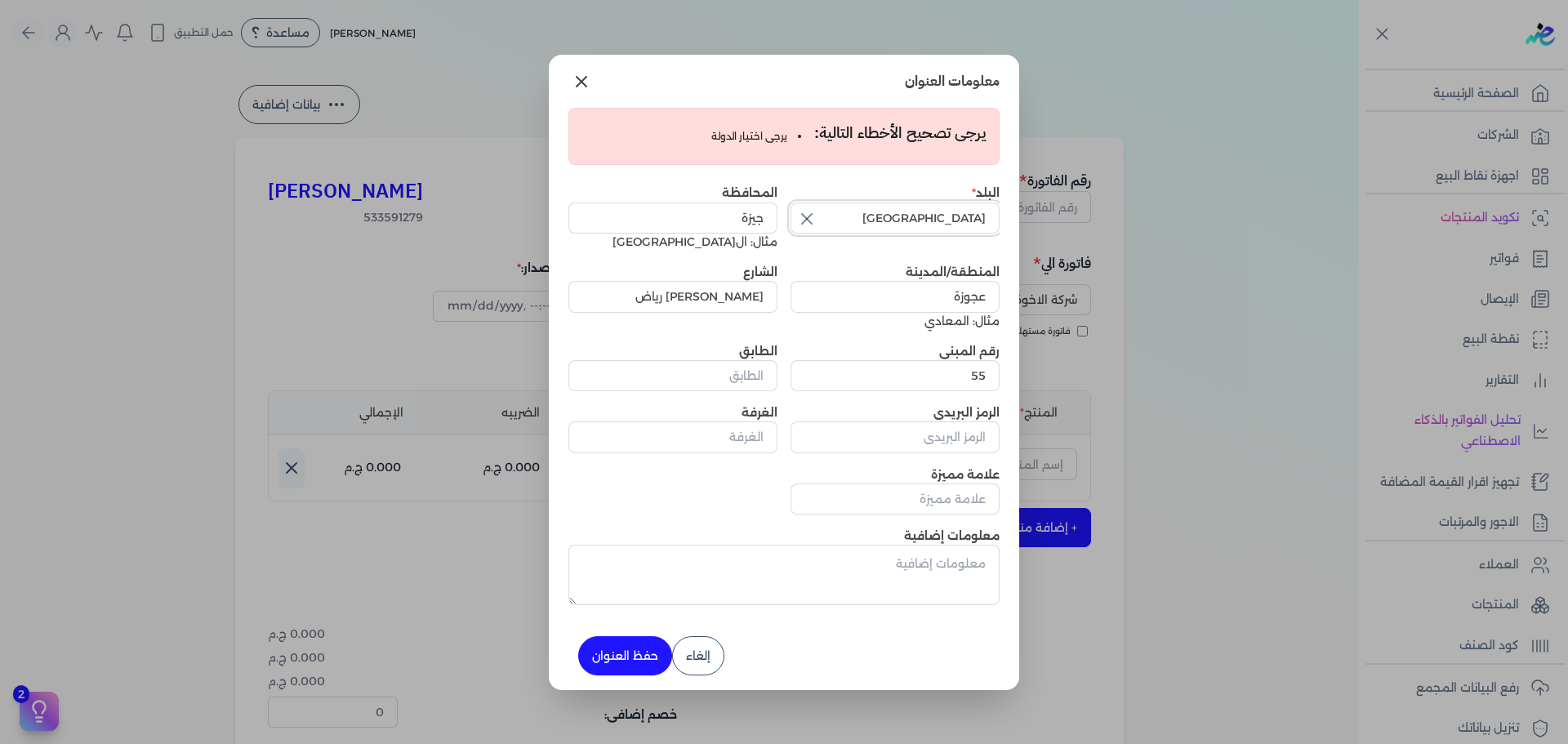
click at [908, 231] on input "[GEOGRAPHIC_DATA]" at bounding box center [895, 218] width 209 height 31
type input "[GEOGRAPHIC_DATA]"
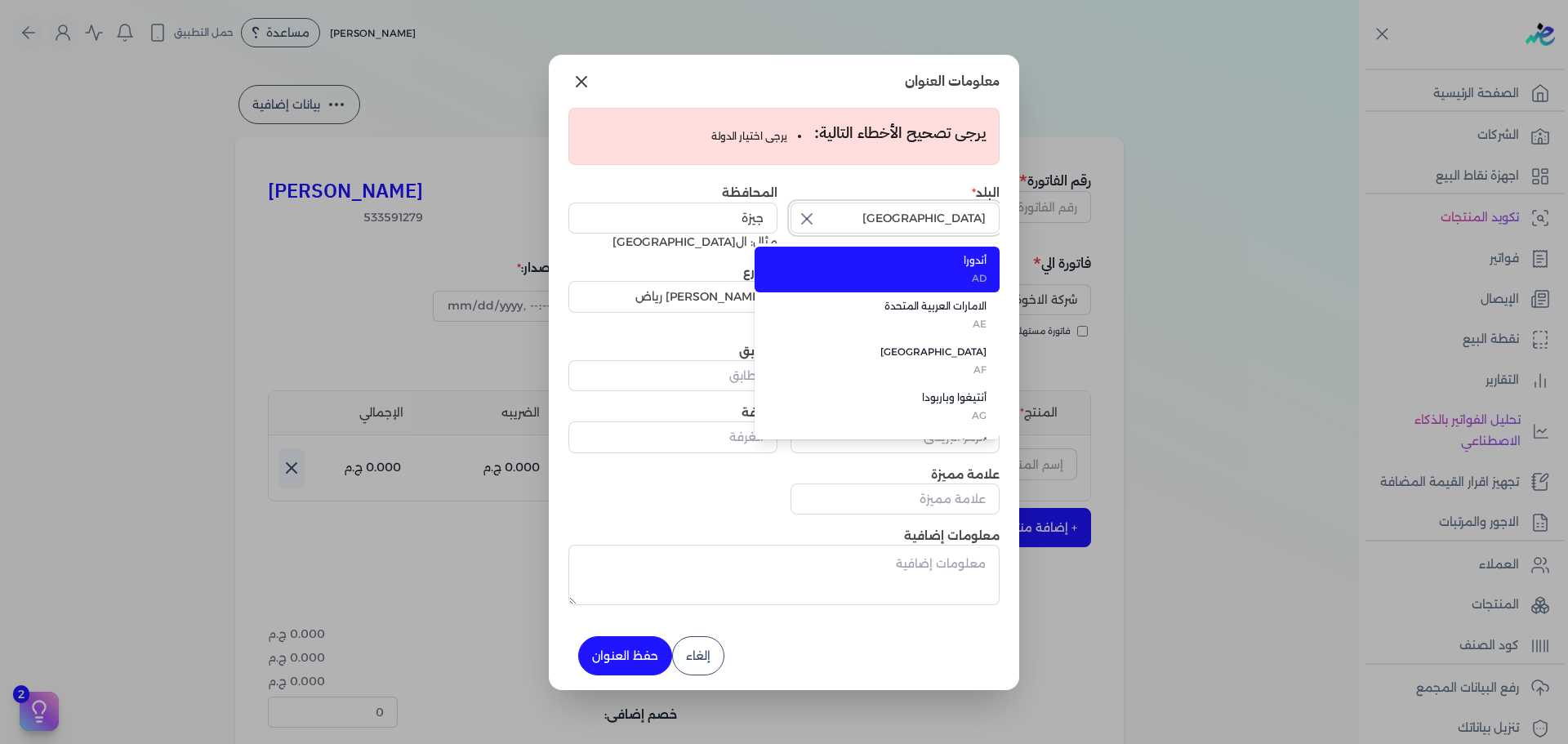
click at [908, 231] on input "[GEOGRAPHIC_DATA]" at bounding box center [895, 218] width 209 height 31
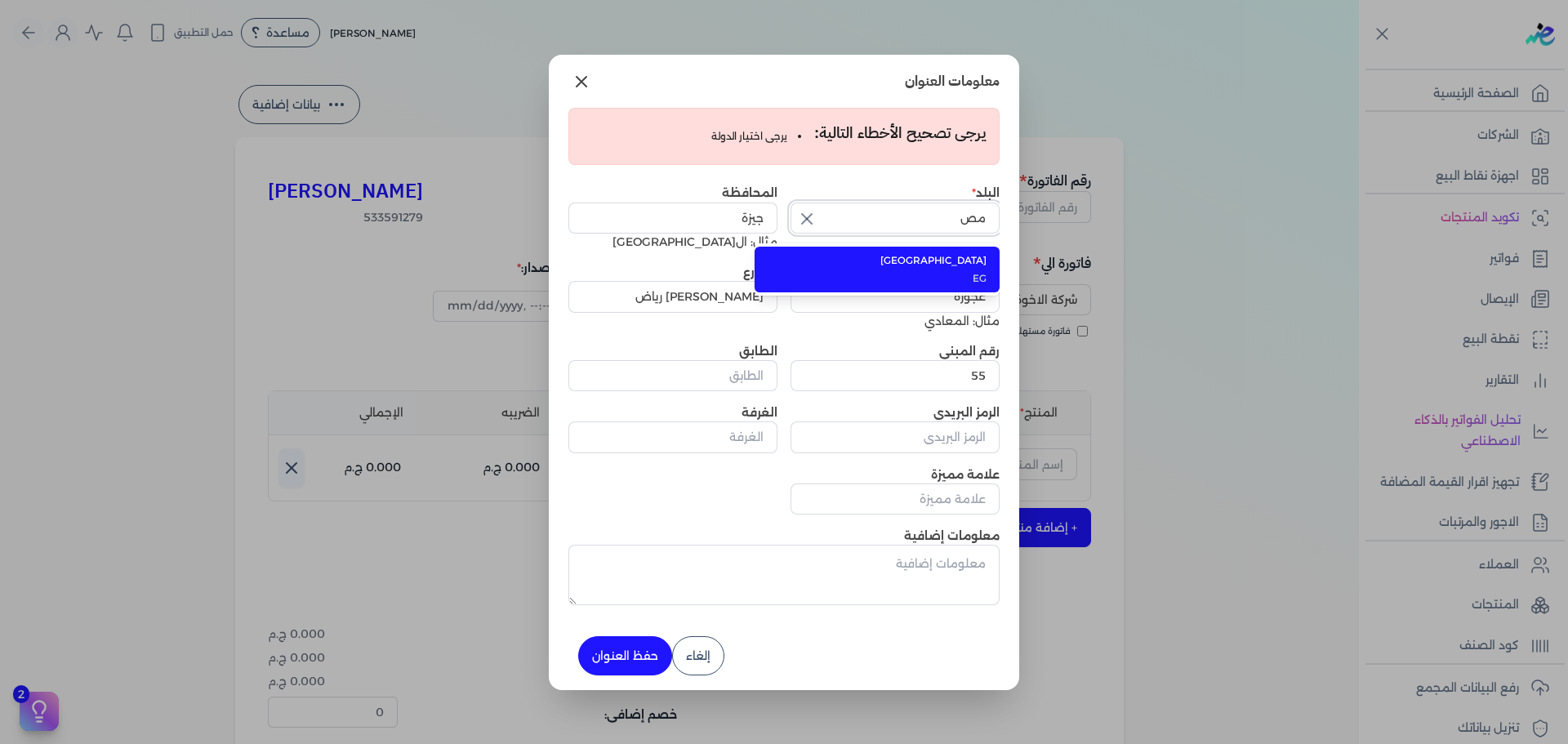
type input "[GEOGRAPHIC_DATA]"
click at [955, 267] on span "[GEOGRAPHIC_DATA]" at bounding box center [887, 260] width 199 height 14
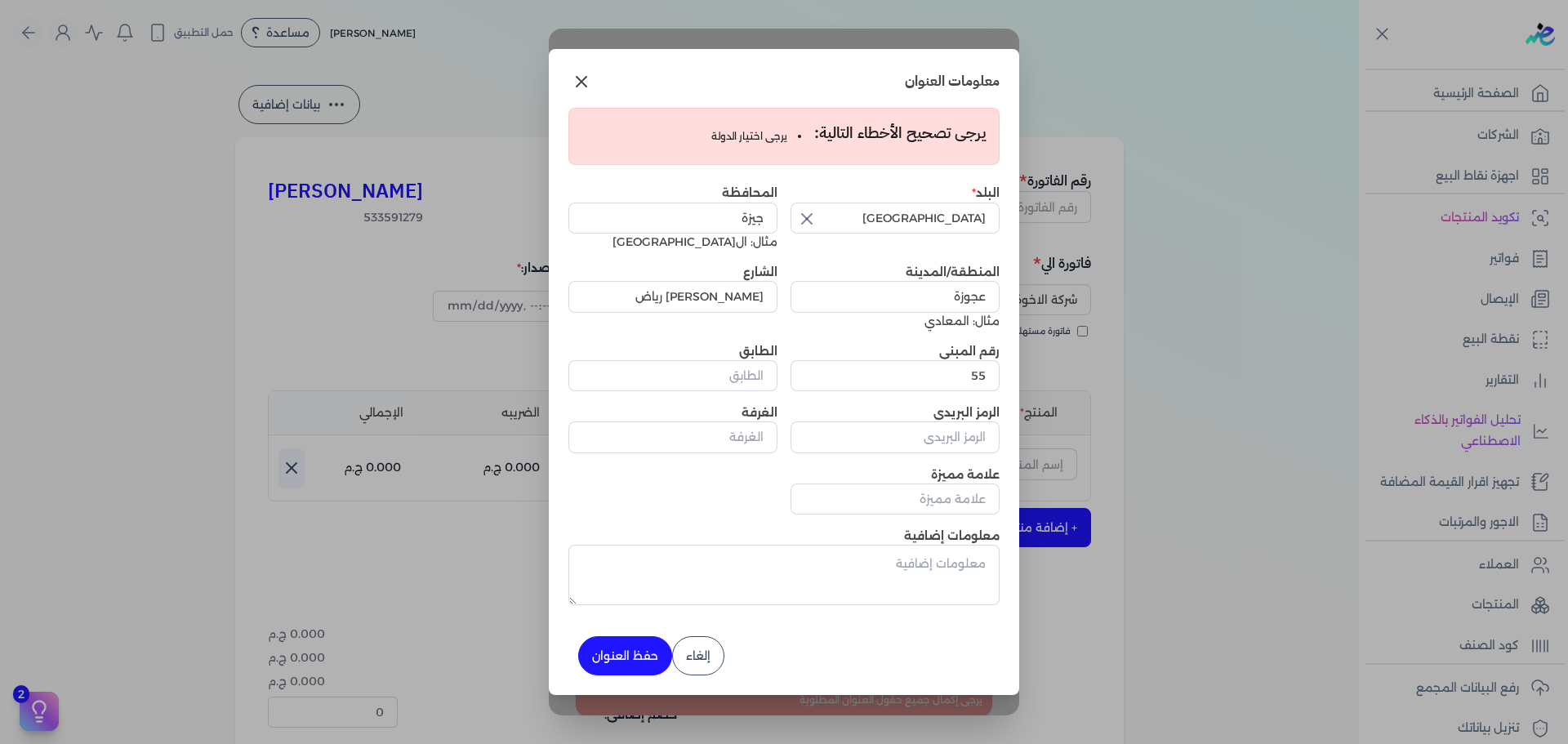
click at [620, 666] on button "حفظ العنوان" at bounding box center [625, 656] width 94 height 40
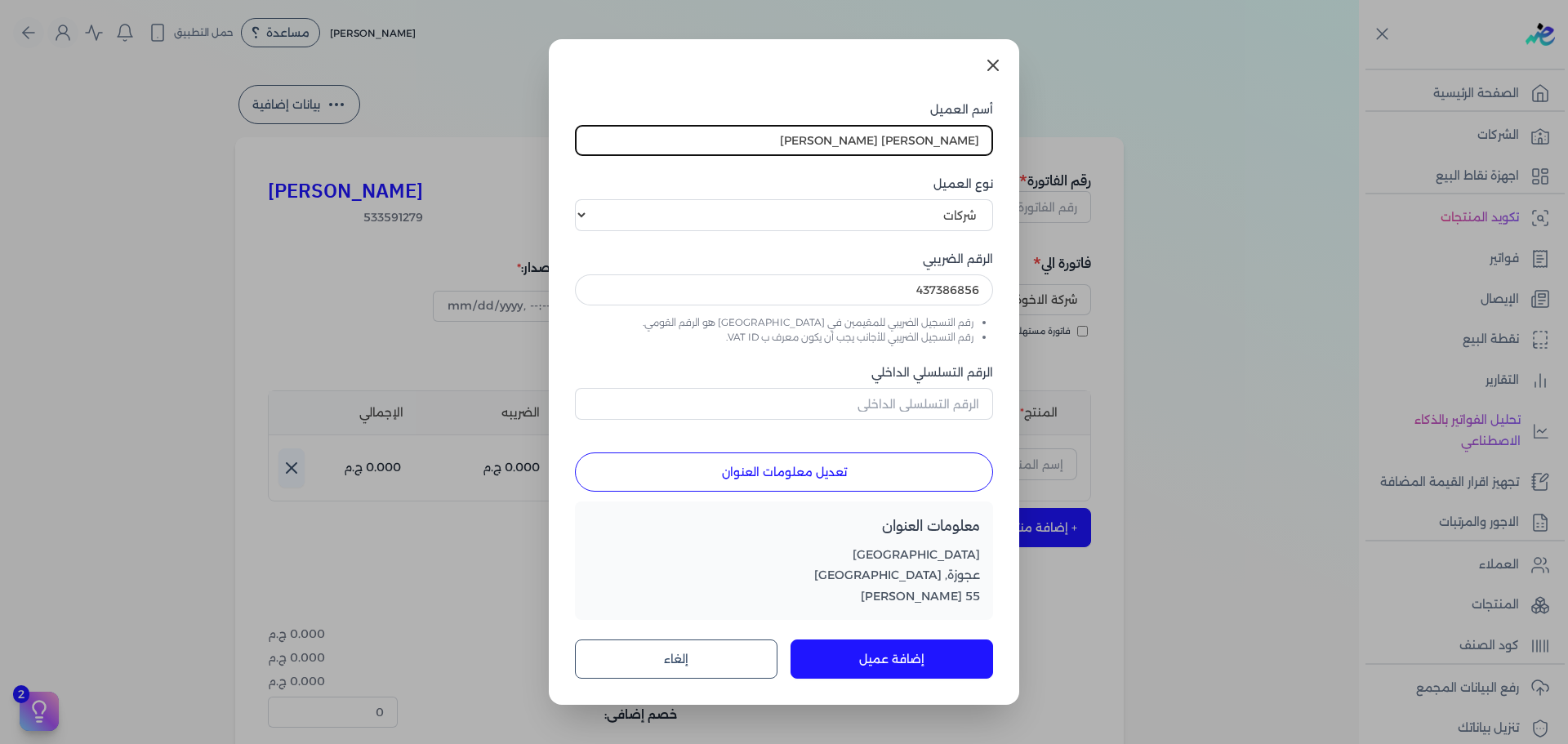
click at [895, 667] on button "إضافة عميل" at bounding box center [892, 659] width 203 height 40
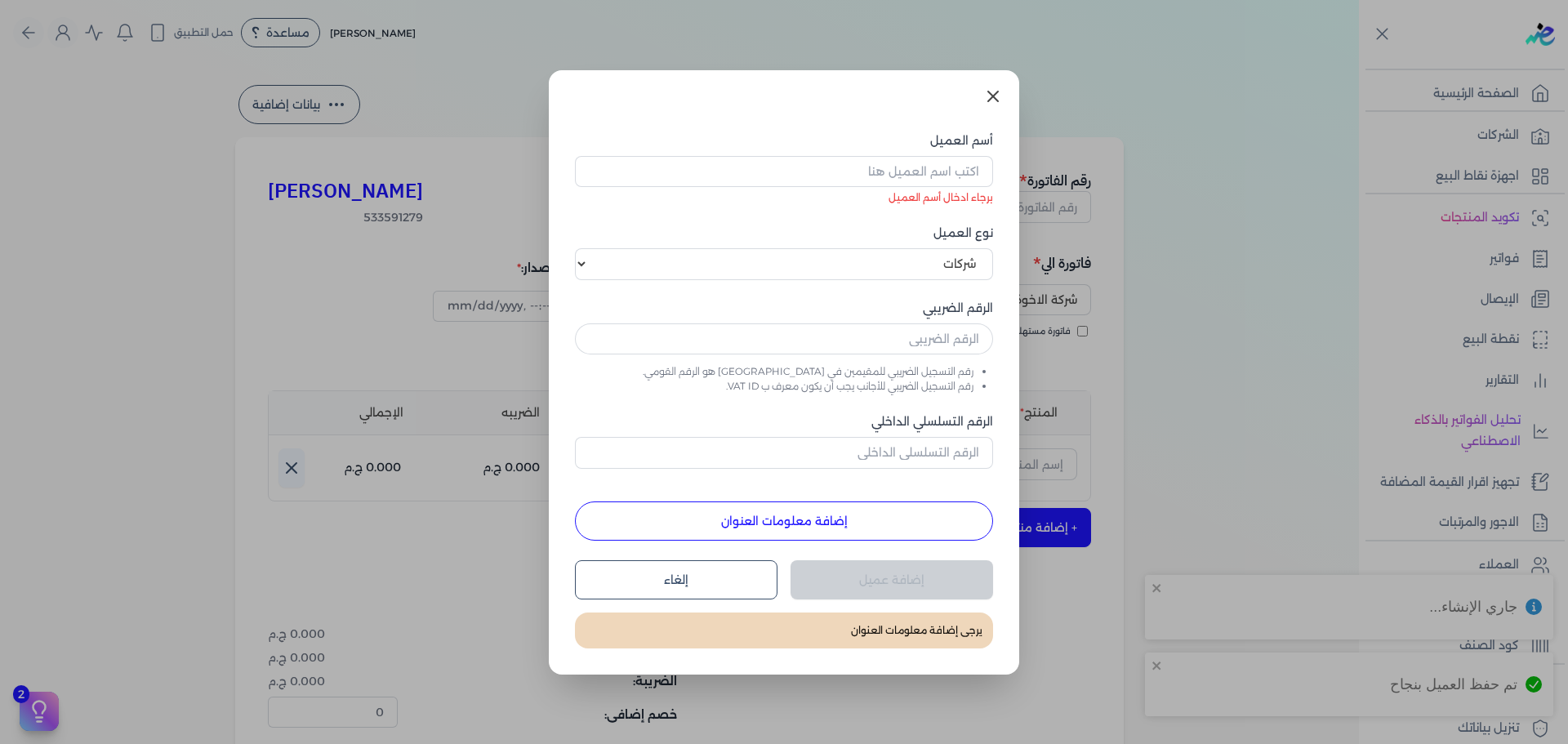
click at [993, 104] on icon at bounding box center [992, 96] width 19 height 19
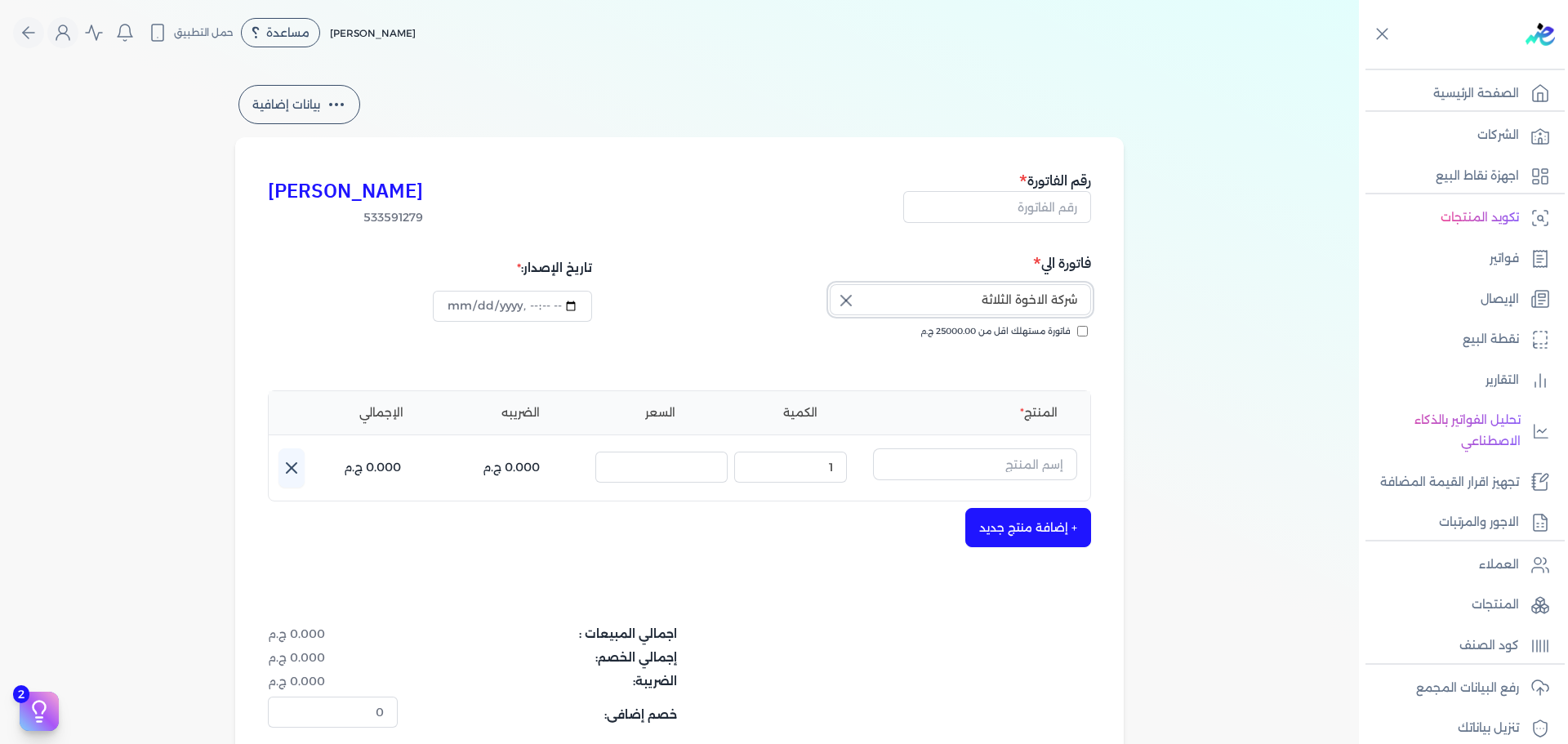
click at [976, 311] on input "شركة الاخوة الثلاثة" at bounding box center [960, 299] width 261 height 31
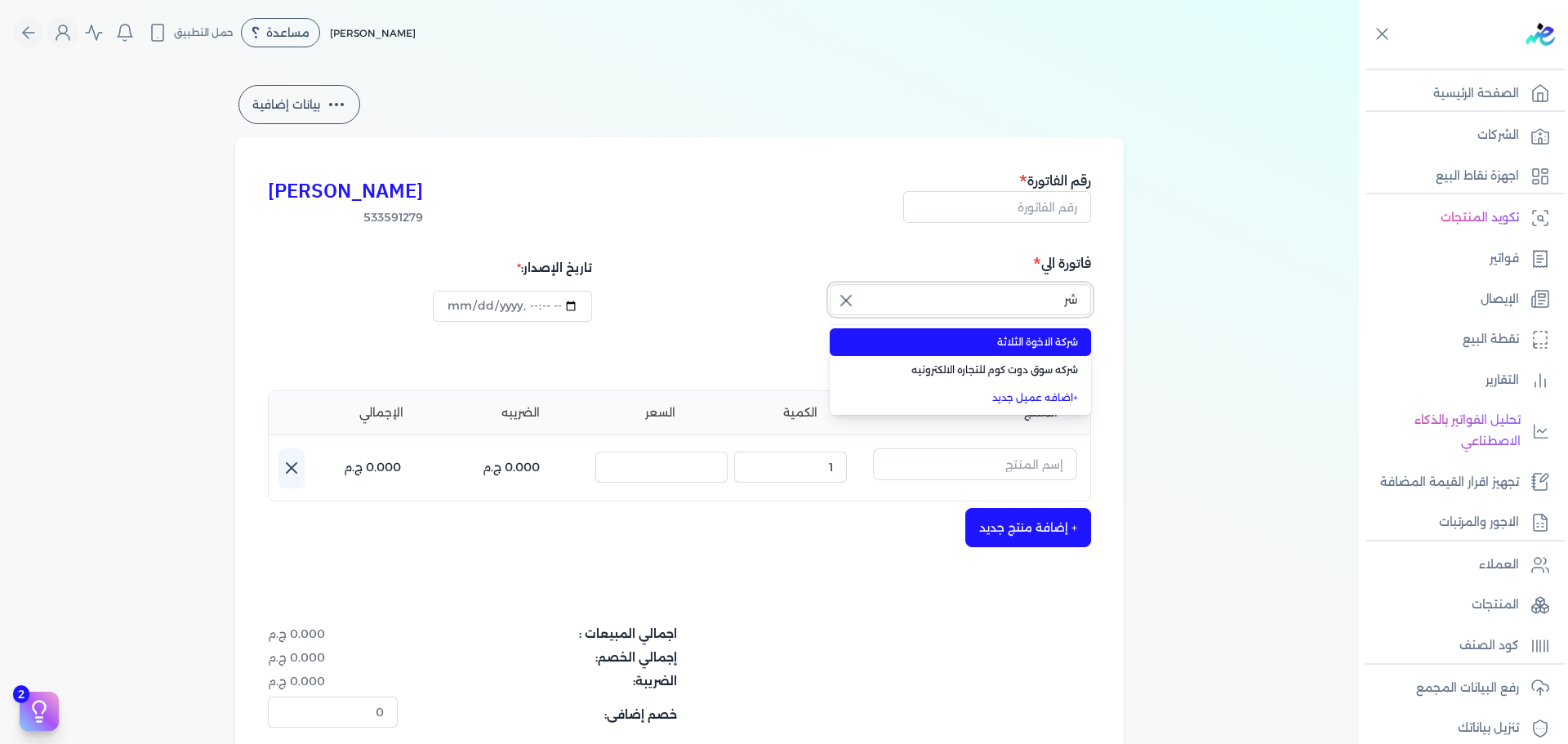
type input "ش"
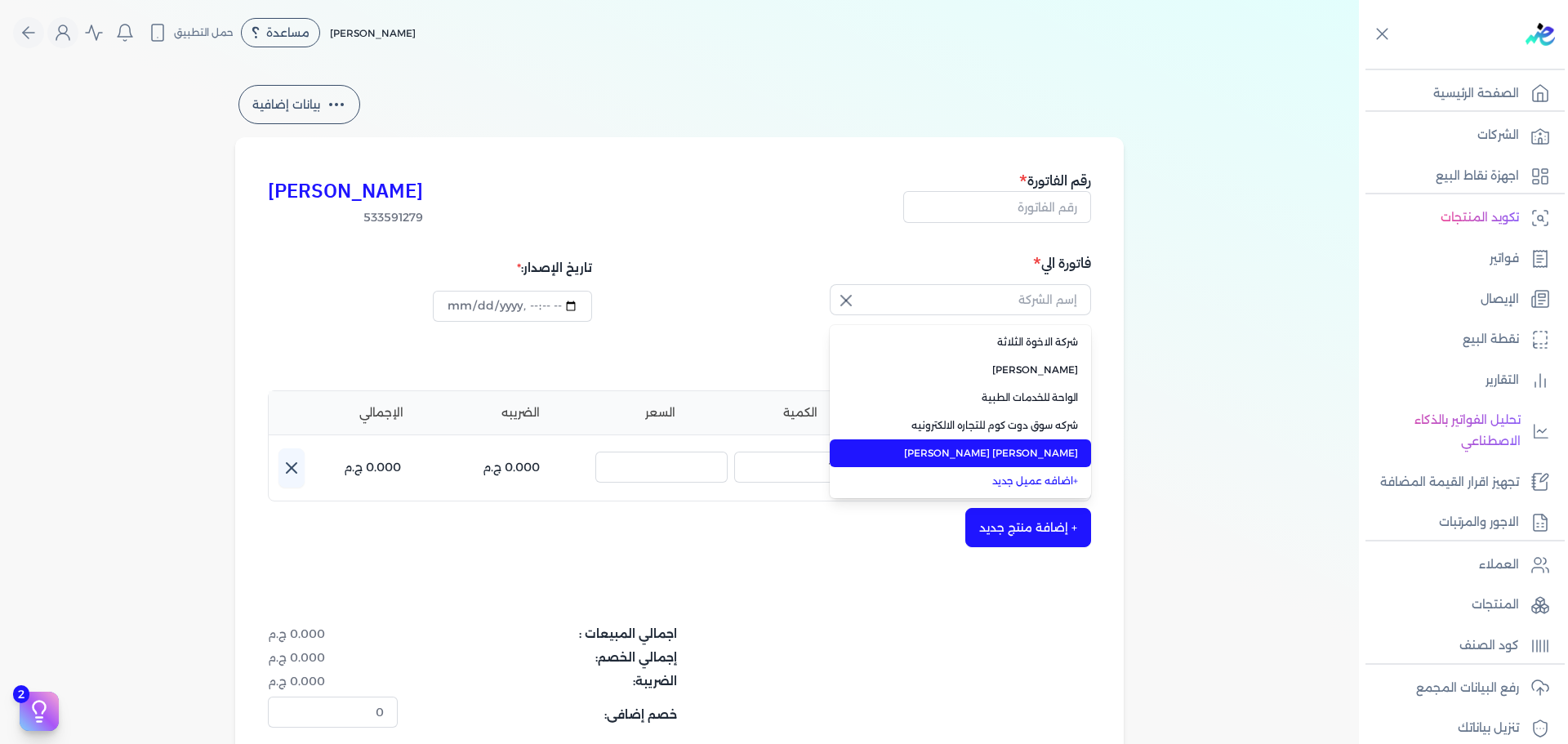
click at [983, 457] on span "[PERSON_NAME] [PERSON_NAME]" at bounding box center [970, 453] width 216 height 14
type input "[PERSON_NAME] [PERSON_NAME]"
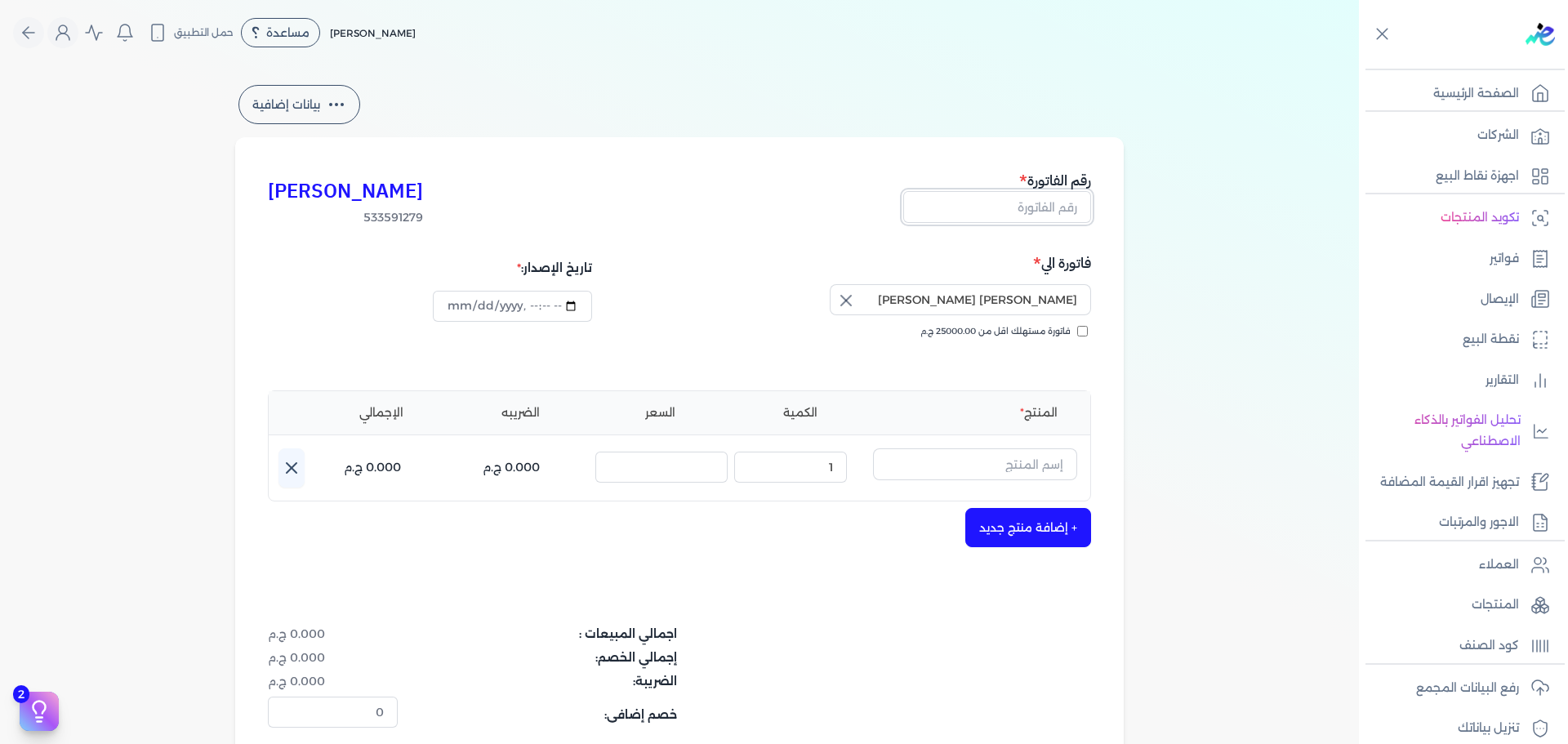
click at [1061, 207] on input "text" at bounding box center [997, 206] width 188 height 31
type input "2561"
click at [948, 472] on input "text" at bounding box center [975, 464] width 204 height 31
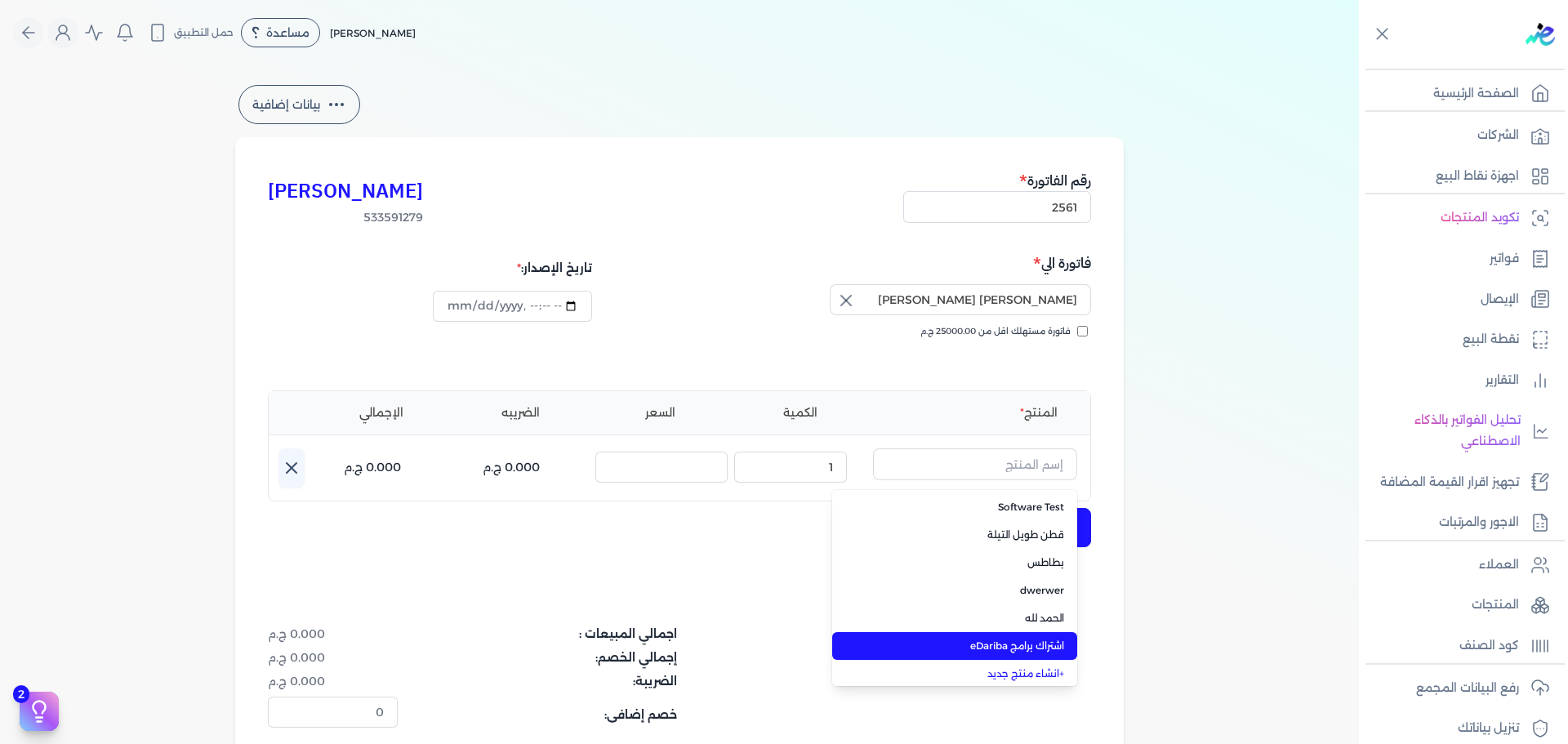
click at [957, 648] on span "اشتراك برامج eDariba" at bounding box center [964, 646] width 199 height 14
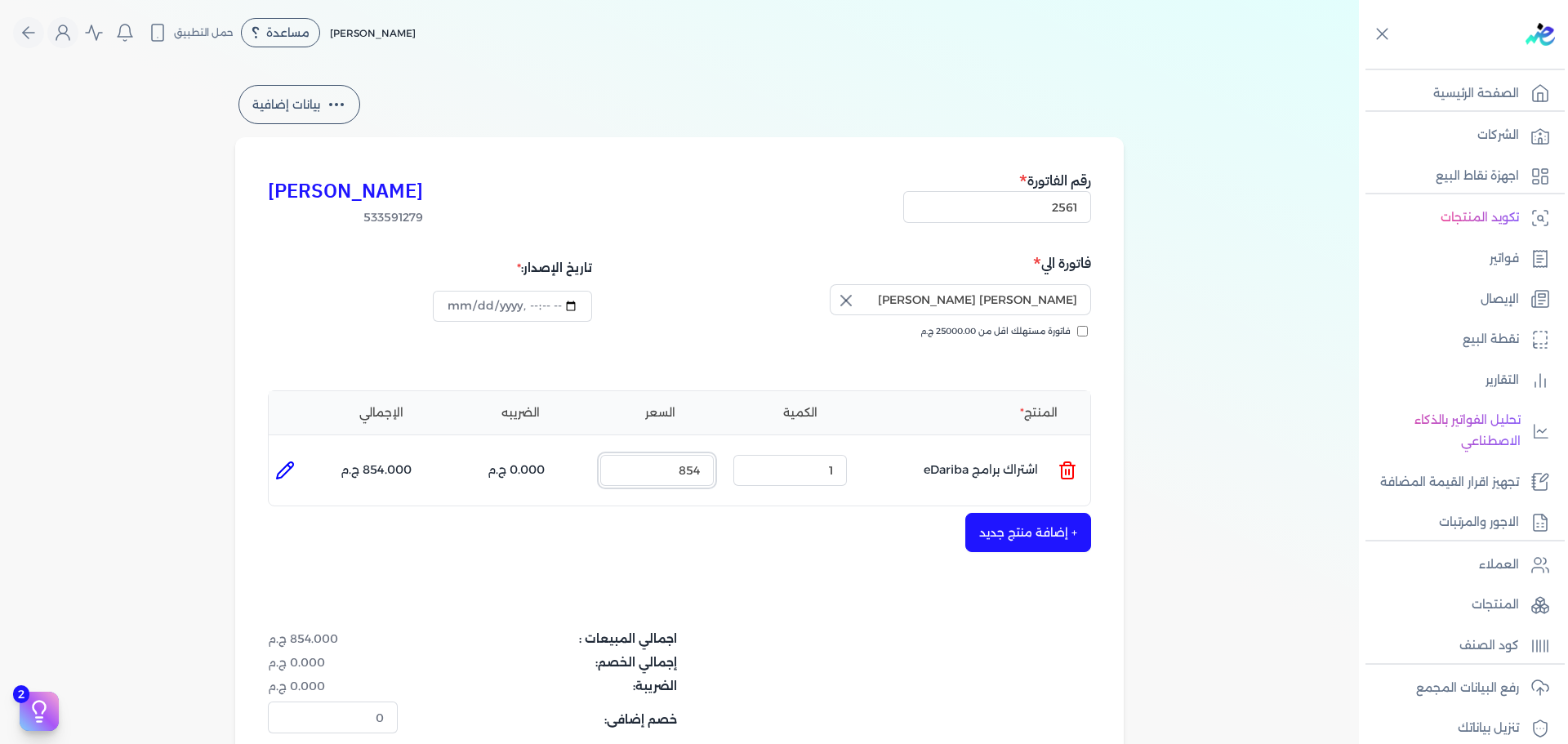
click at [681, 470] on input "854" at bounding box center [656, 470] width 113 height 31
type input "2700"
click at [528, 511] on div "[PERSON_NAME] 533591279 رقم الفاتورة 2561 فاتورة الي [PERSON_NAME] [PERSON_NAME…" at bounding box center [679, 509] width 888 height 745
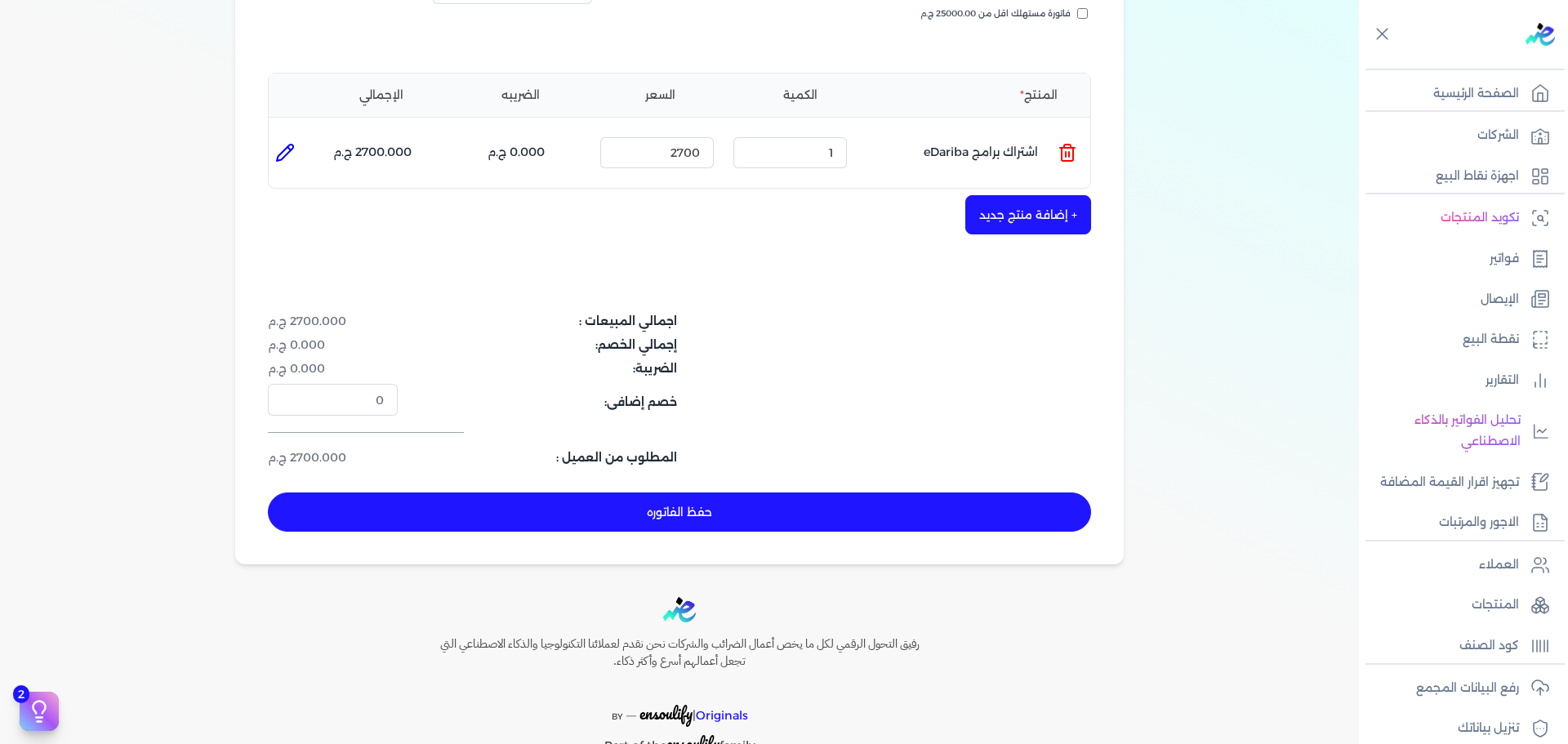
scroll to position [321, 0]
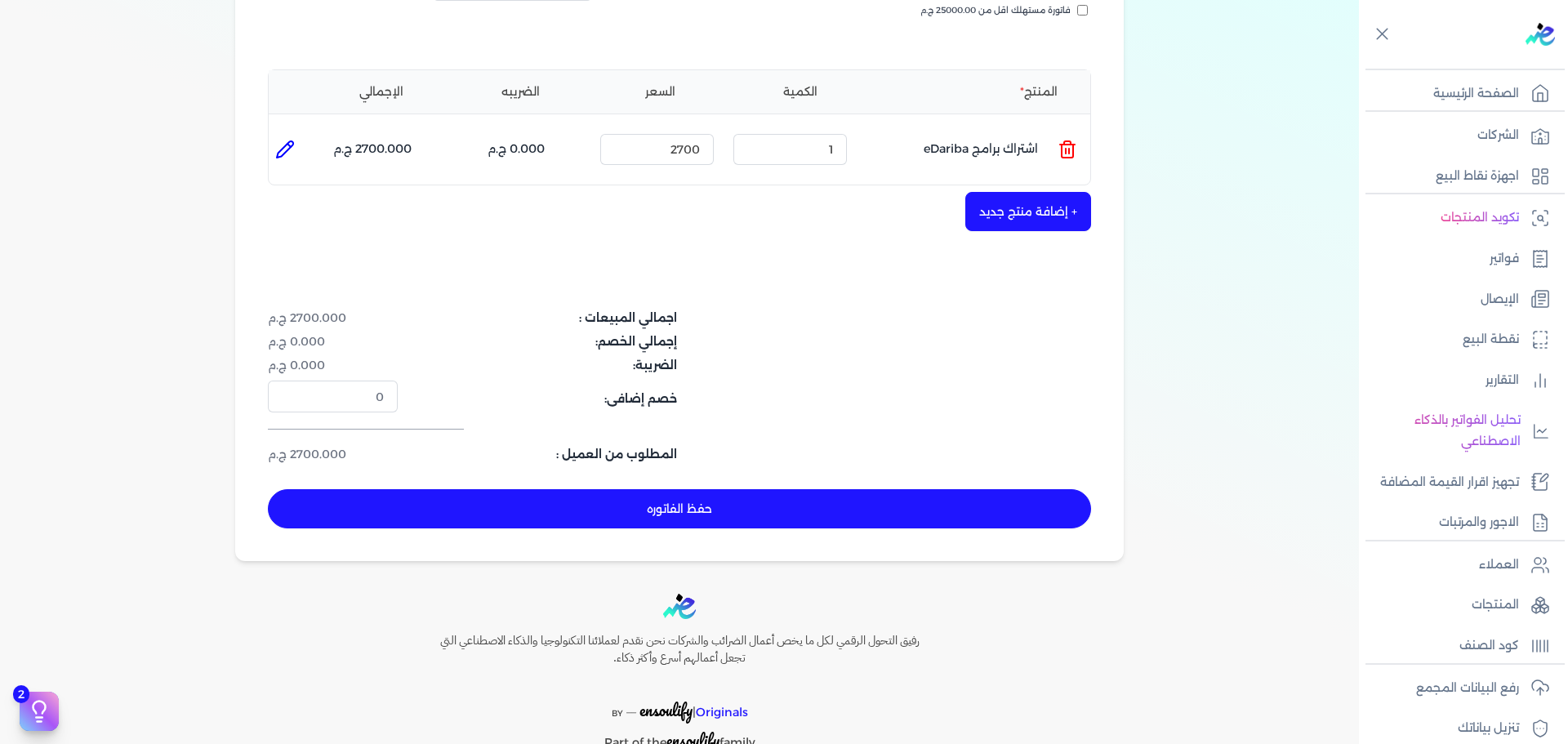
click at [695, 507] on button "حفظ الفاتوره" at bounding box center [680, 509] width 823 height 40
type input "[DATE]"
click at [494, 349] on div "بيانات إضافية [PERSON_NAME] 533591279 رقم الفاتورة 2561 فاتورة الي [PERSON_NAME…" at bounding box center [680, 161] width 941 height 800
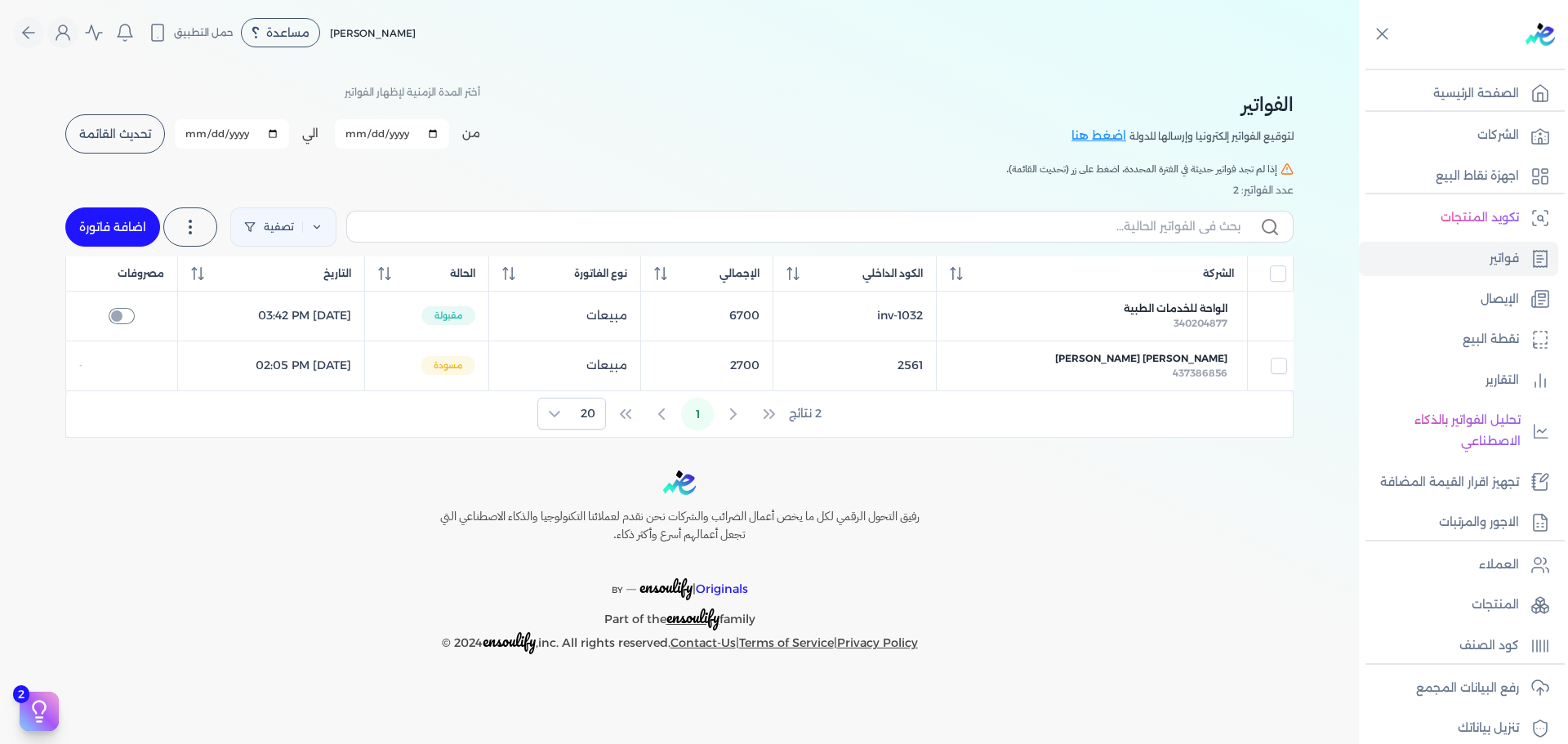
click at [129, 132] on span "تحديث القائمة" at bounding box center [115, 135] width 72 height 12
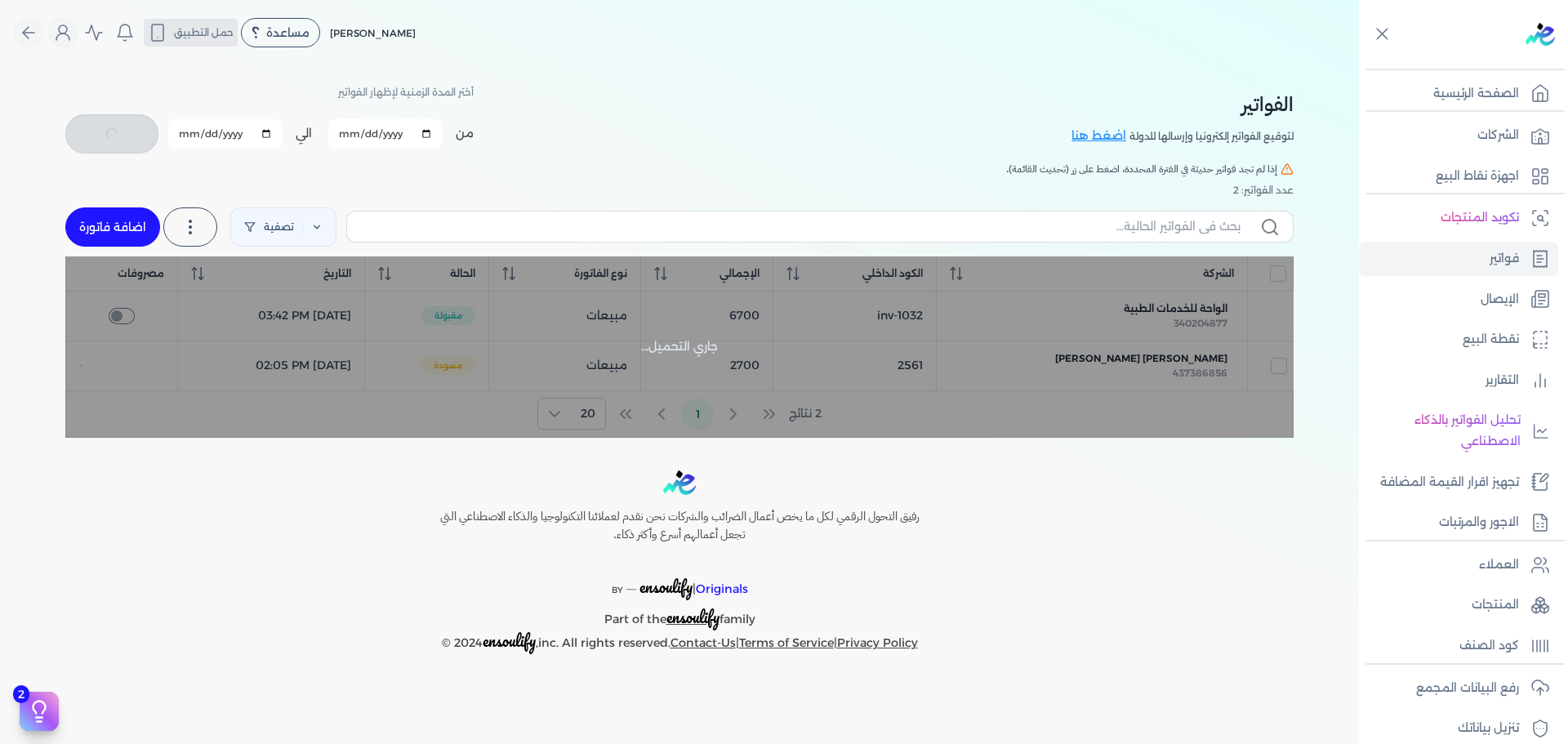
checkbox input "false"
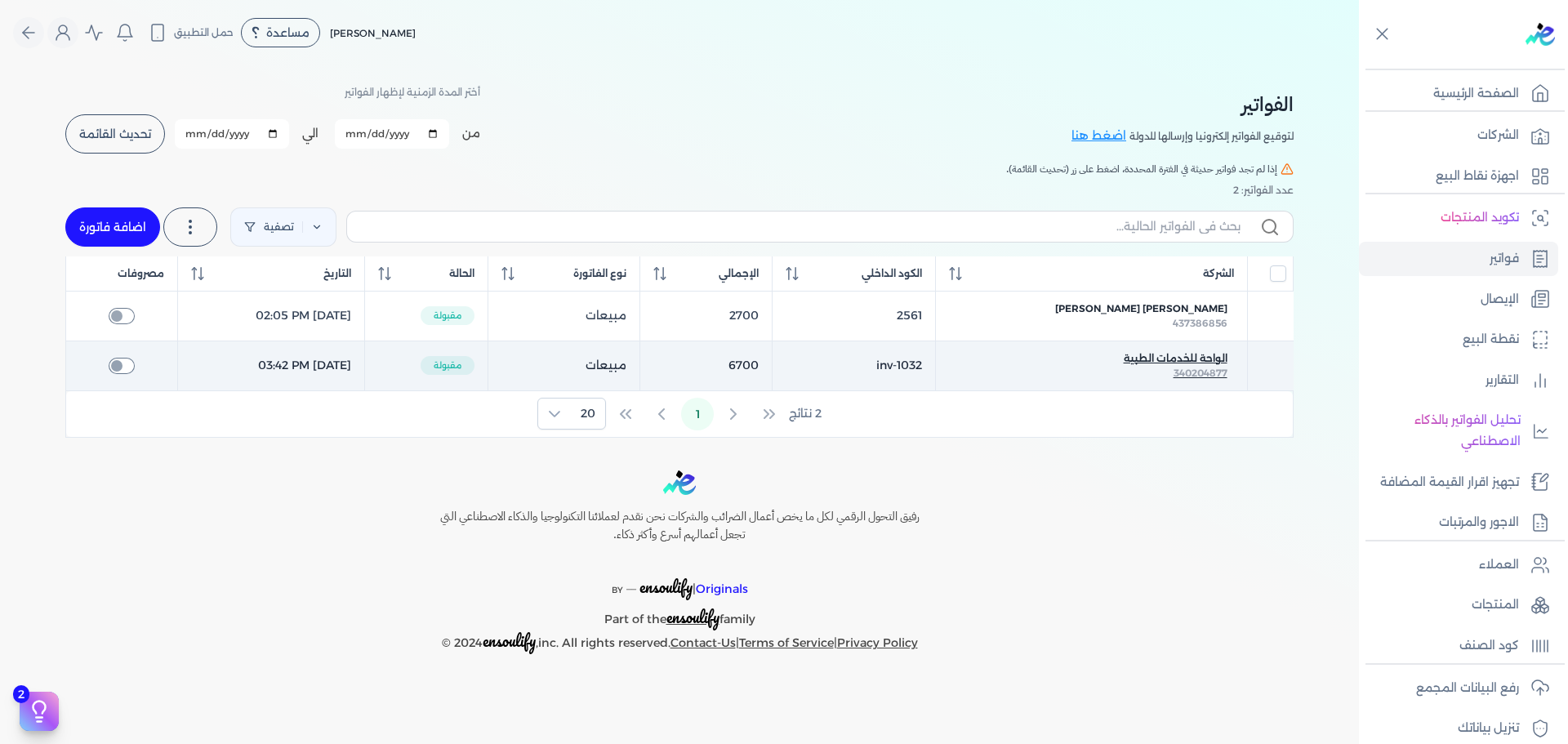
click at [1177, 362] on span "الواحة للخدمات الطبية" at bounding box center [1175, 358] width 103 height 14
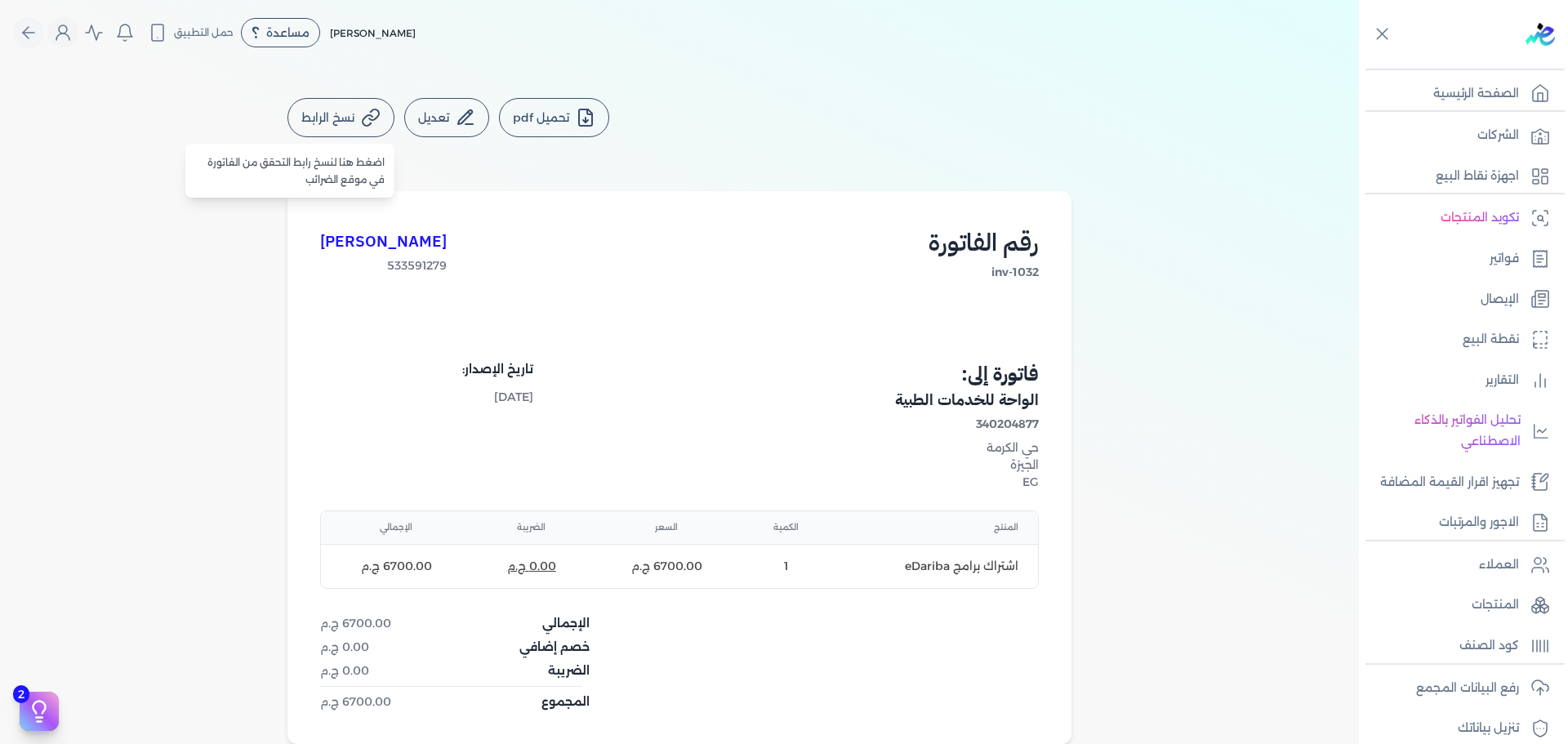
click at [368, 127] on icon at bounding box center [371, 117] width 19 height 19
click at [543, 128] on button "تحميل pdf" at bounding box center [554, 118] width 110 height 40
click at [1486, 143] on p "الشركات" at bounding box center [1498, 135] width 42 height 21
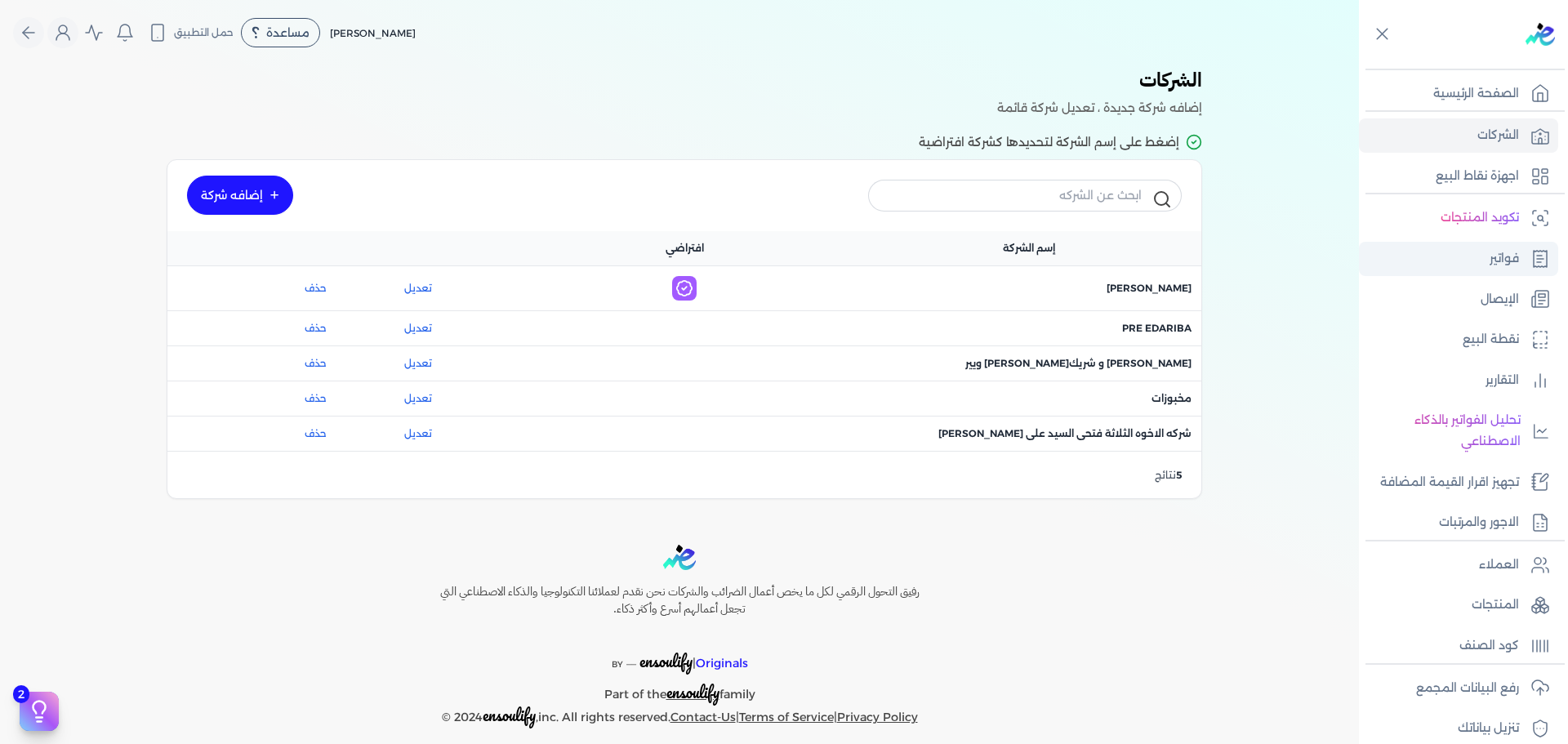
click at [1513, 248] on p "فواتير" at bounding box center [1504, 258] width 29 height 21
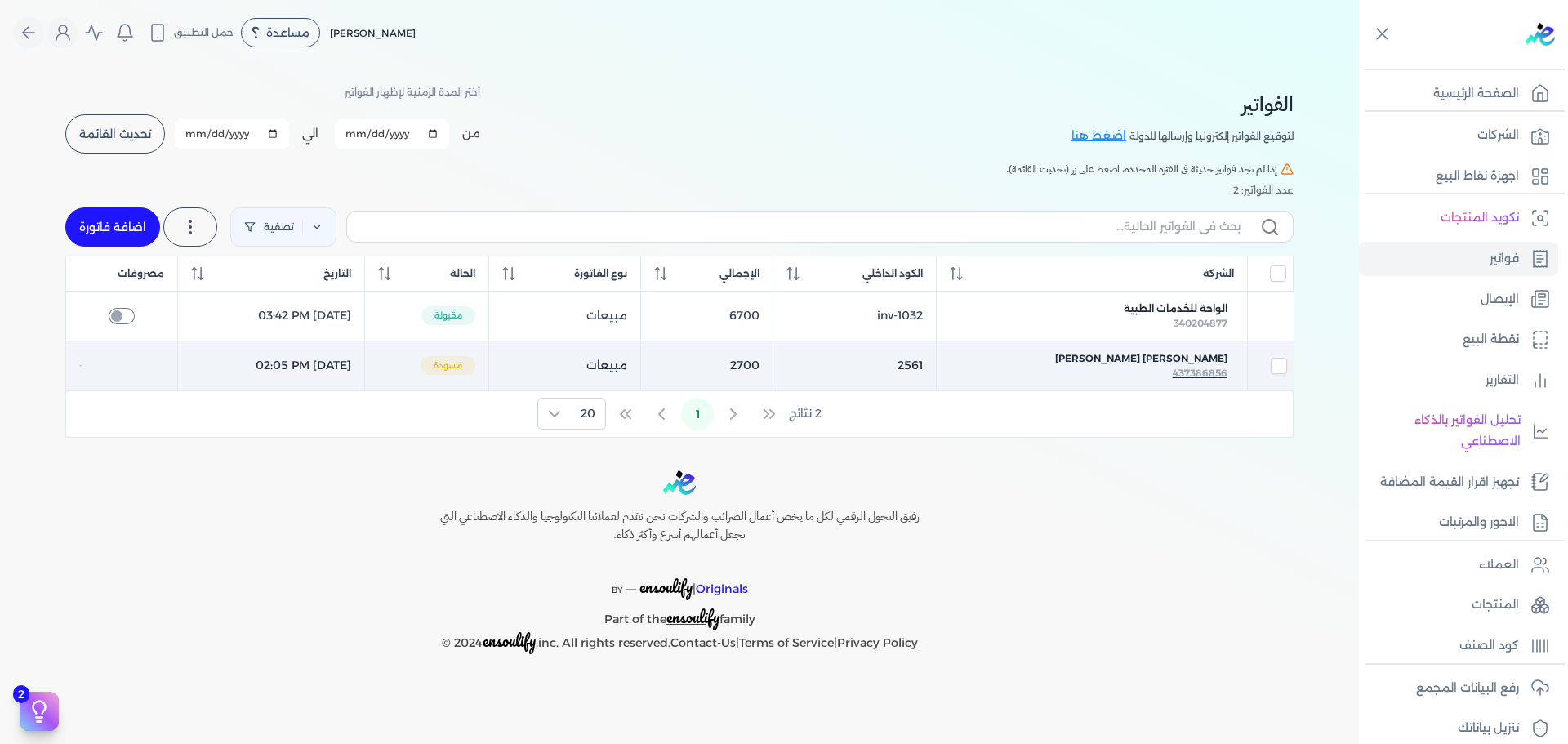
click at [1180, 354] on span "[PERSON_NAME] [PERSON_NAME]" at bounding box center [1141, 358] width 172 height 14
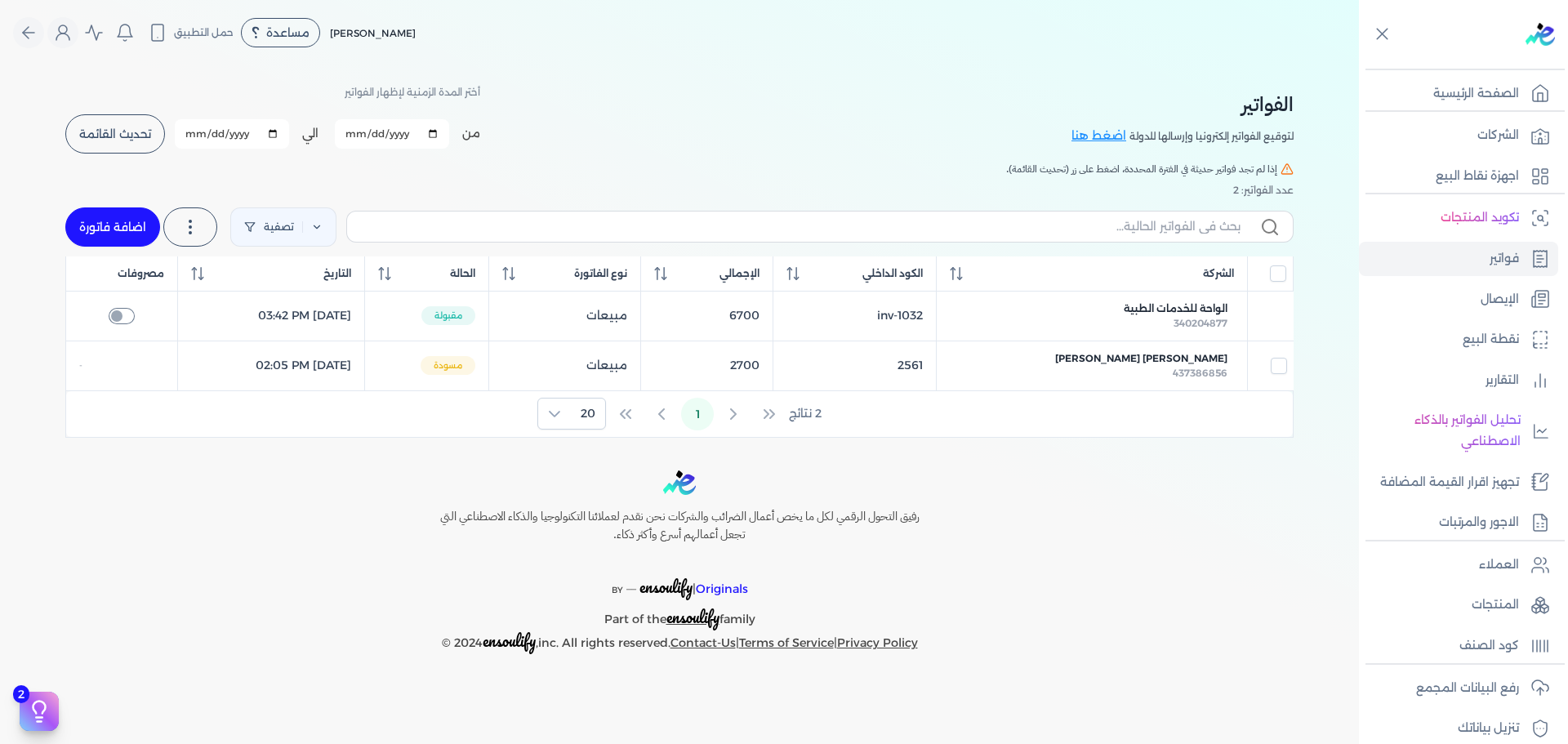
select select "EGP"
select select "B"
select select "EGS"
click at [134, 130] on span "تحديث القائمة" at bounding box center [115, 135] width 72 height 12
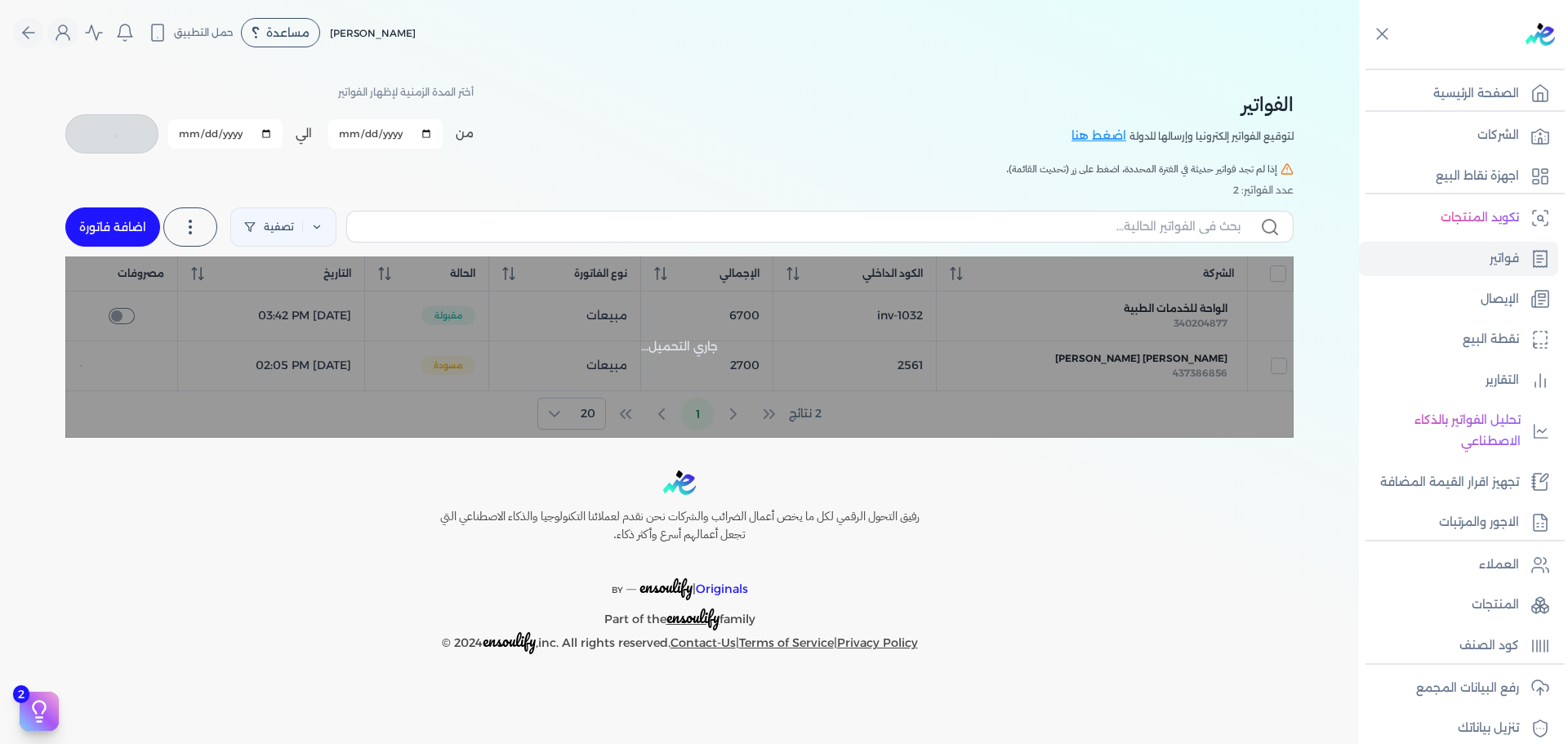
checkbox input "false"
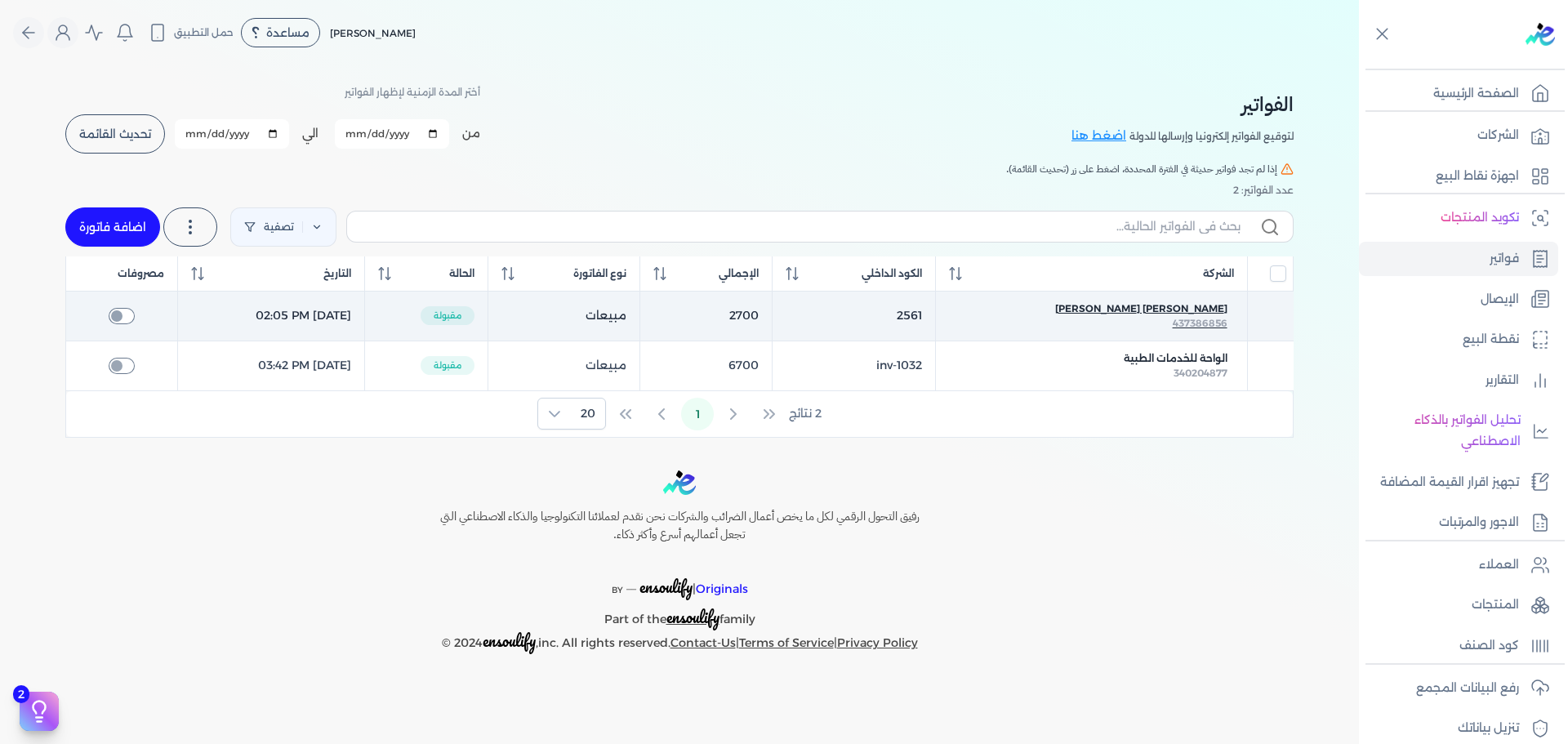
click at [1214, 303] on span "[PERSON_NAME] [PERSON_NAME]" at bounding box center [1141, 309] width 172 height 14
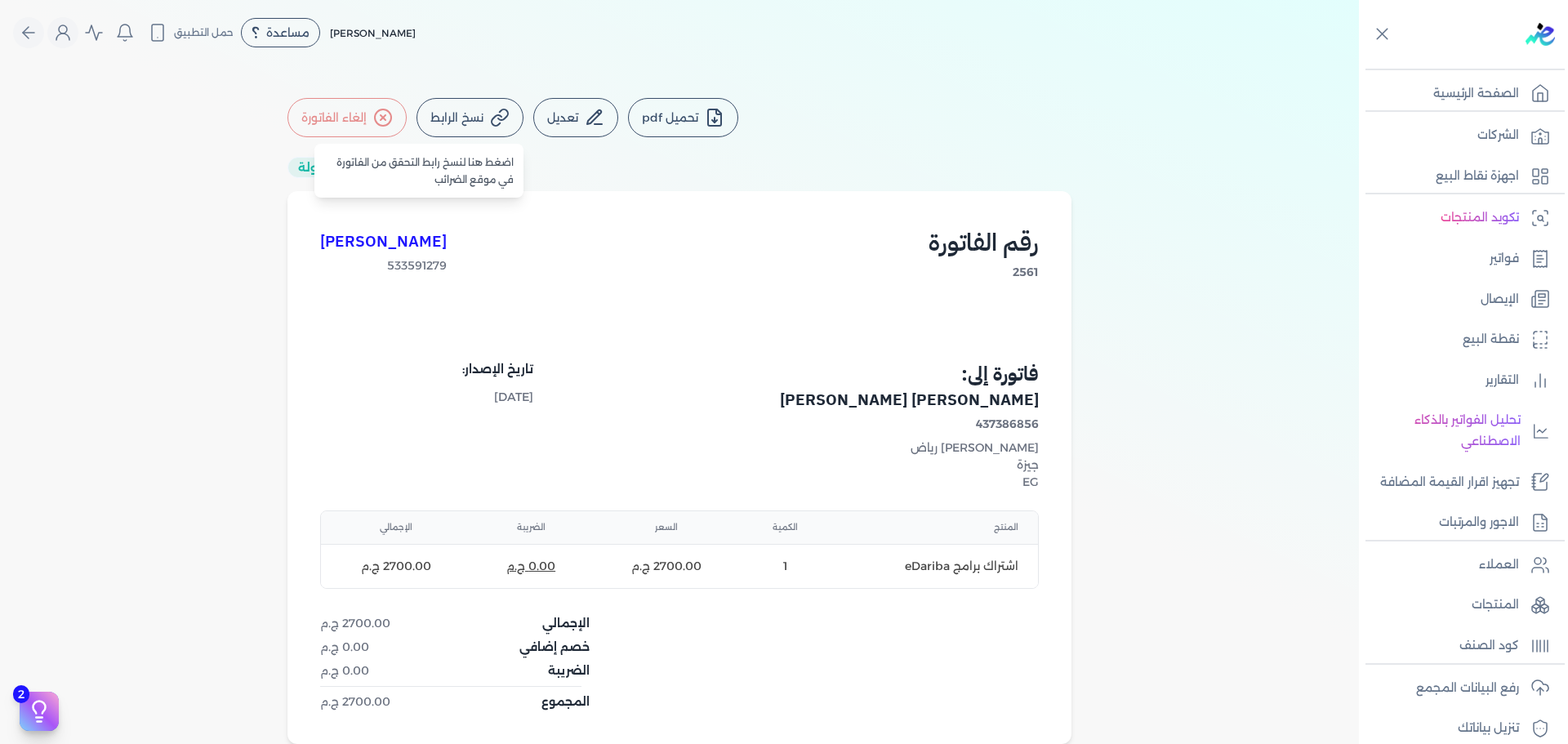
click at [496, 109] on icon at bounding box center [499, 117] width 19 height 19
click at [695, 127] on button "تحميل pdf" at bounding box center [682, 118] width 110 height 40
click at [823, 305] on div "[PERSON_NAME] 533591279 رقم الفاتورة 2561" at bounding box center [679, 278] width 718 height 109
